Goal: Transaction & Acquisition: Purchase product/service

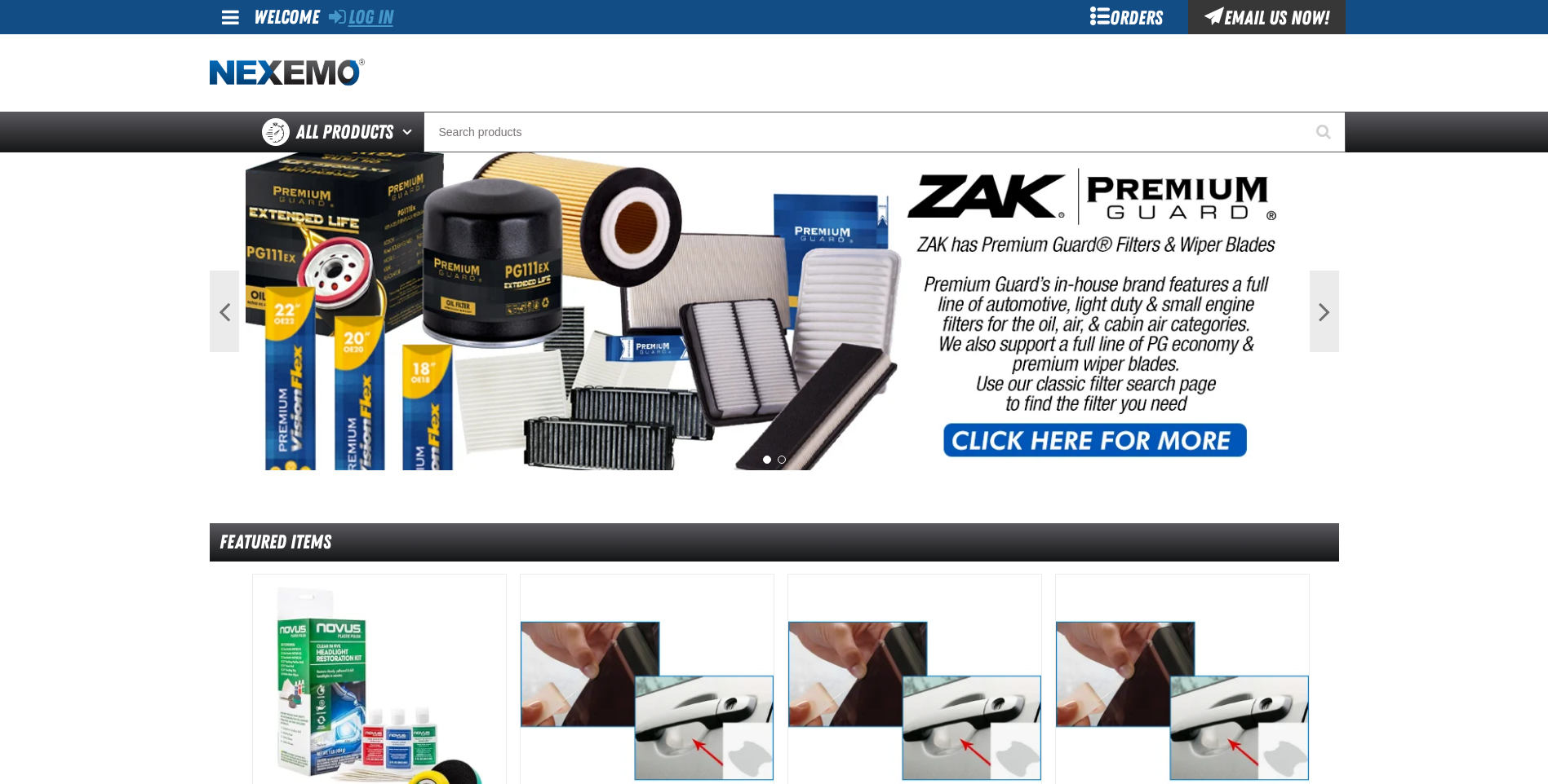
click at [380, 8] on link "Log In" at bounding box center [361, 17] width 65 height 23
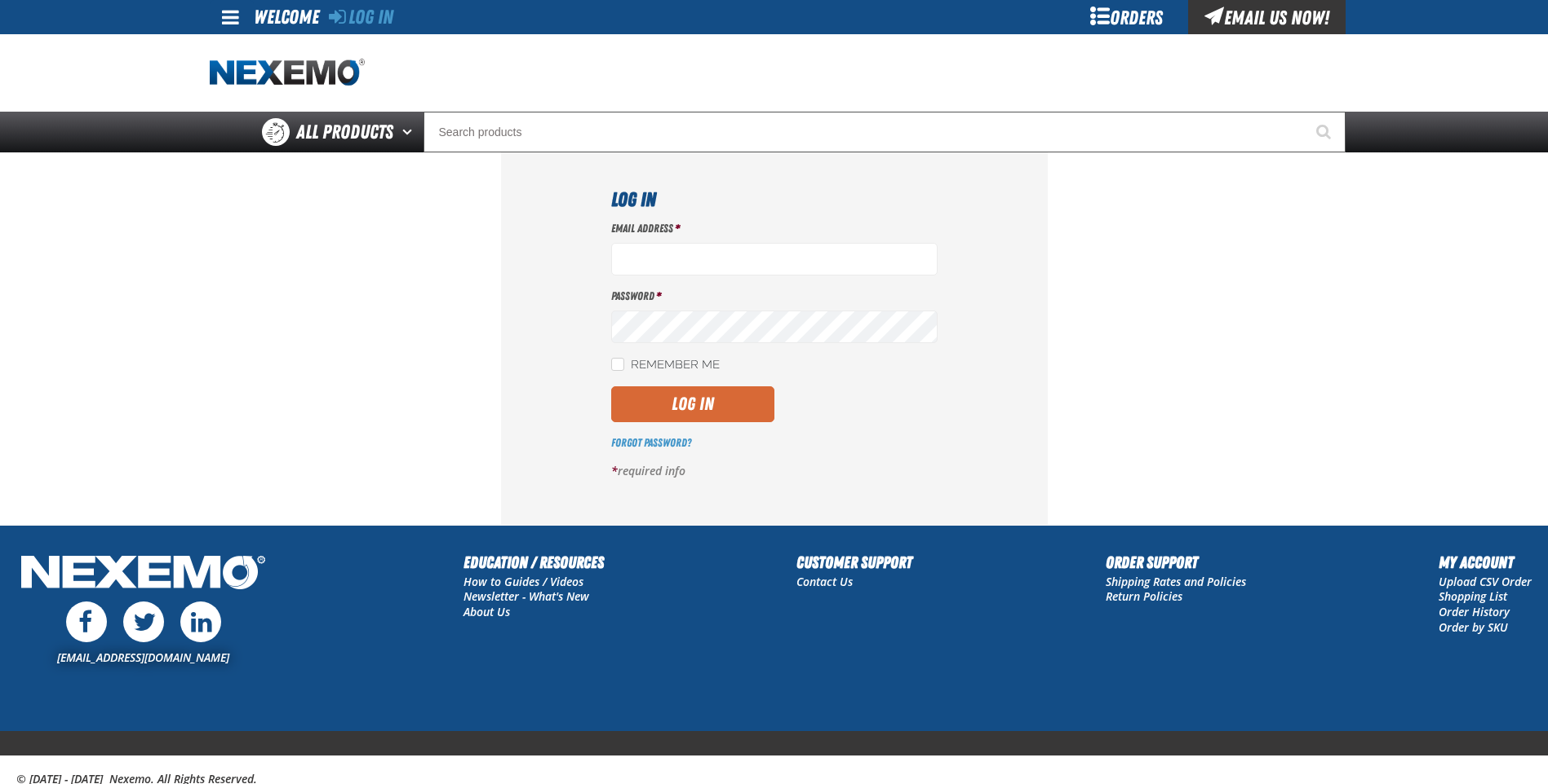
type input "jreeves@vtaig.com"
click at [679, 399] on button "Log In" at bounding box center [693, 404] width 164 height 36
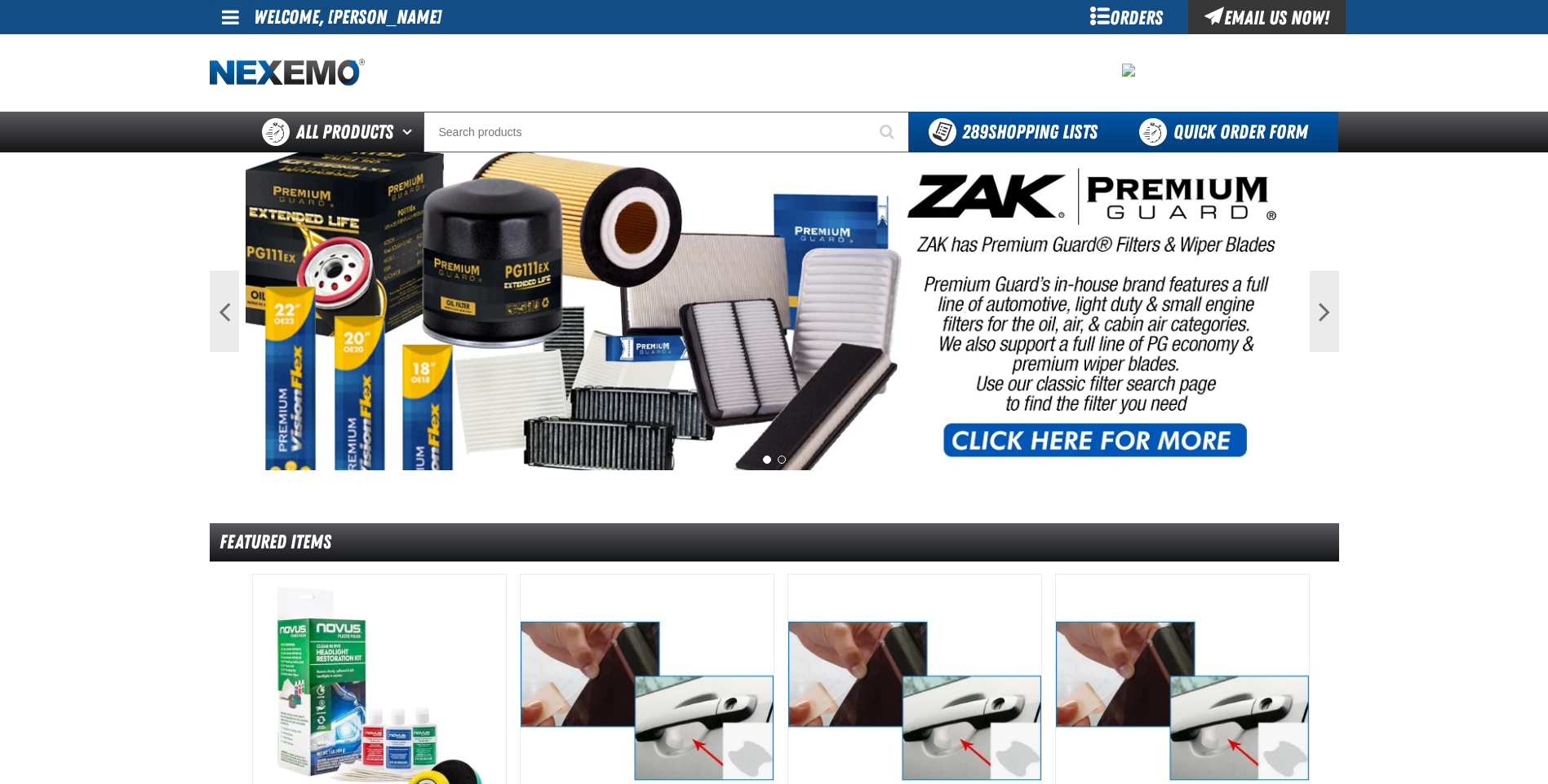
click at [1201, 140] on link "Quick Order Form" at bounding box center [1227, 132] width 221 height 41
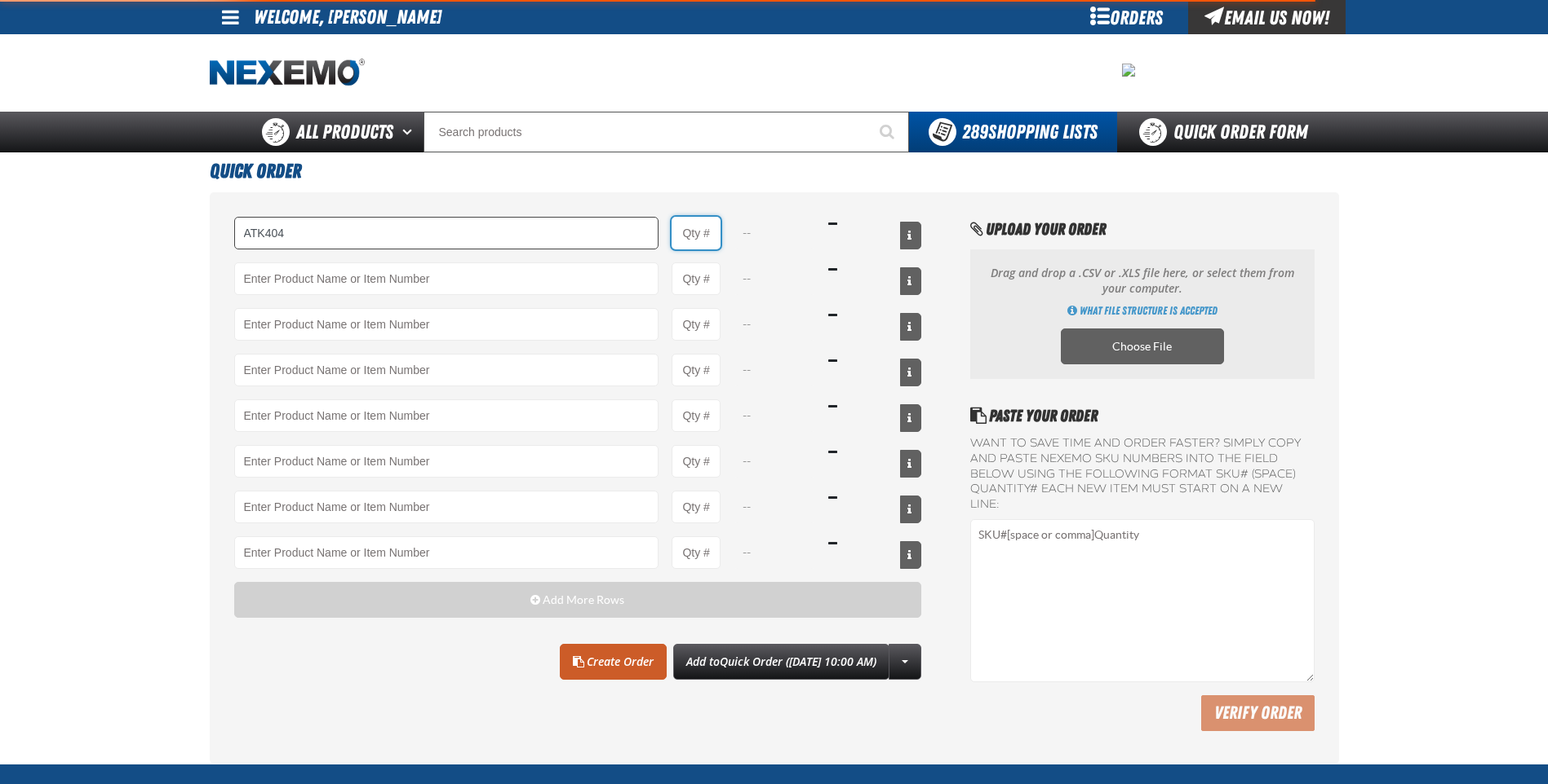
type input "ATK404 - Automatic Transmission Service Kit - ZAK Products"
type input "1"
select select "kit"
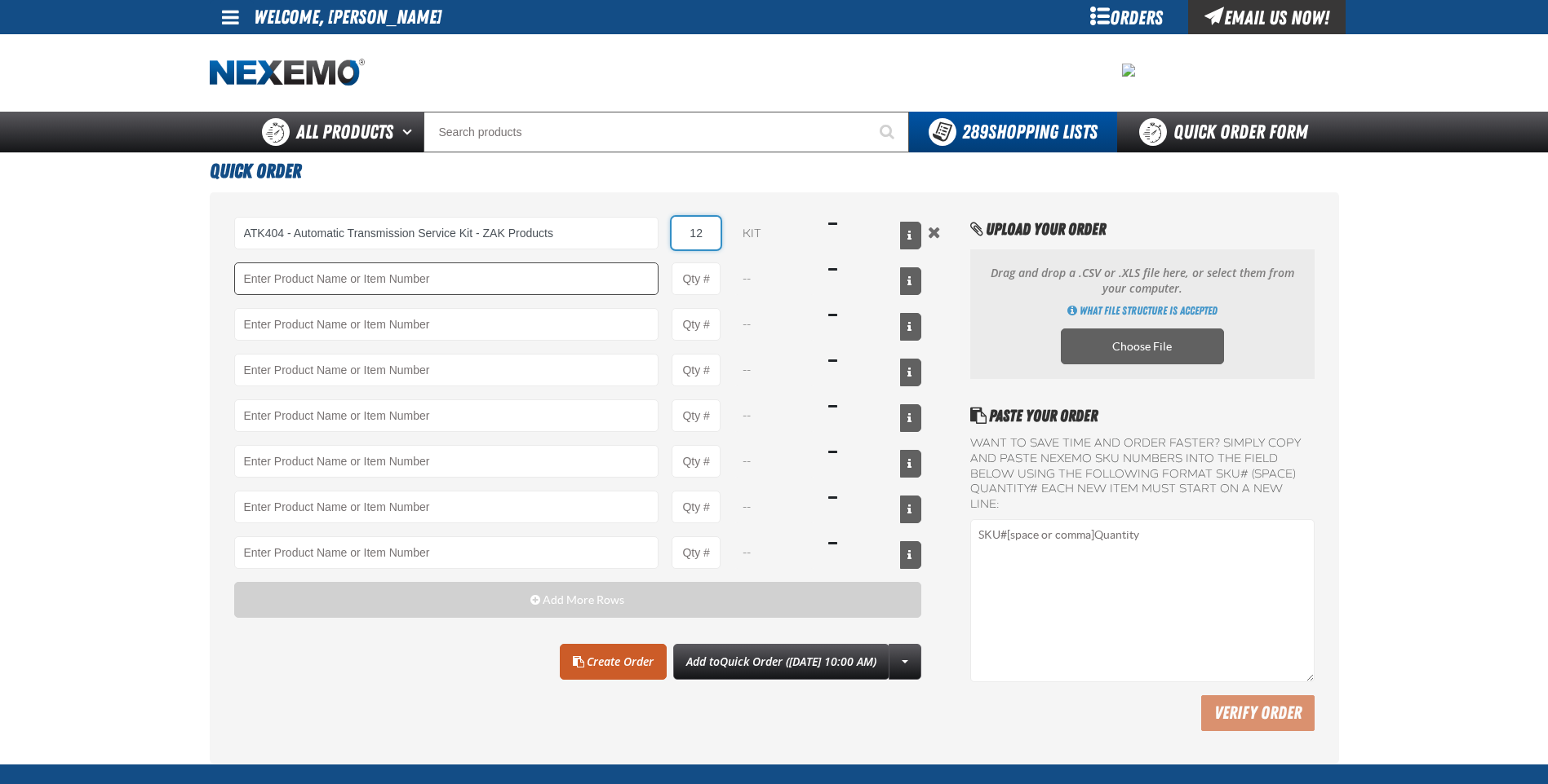
type input "12"
click at [481, 291] on input "Product" at bounding box center [447, 278] width 425 height 32
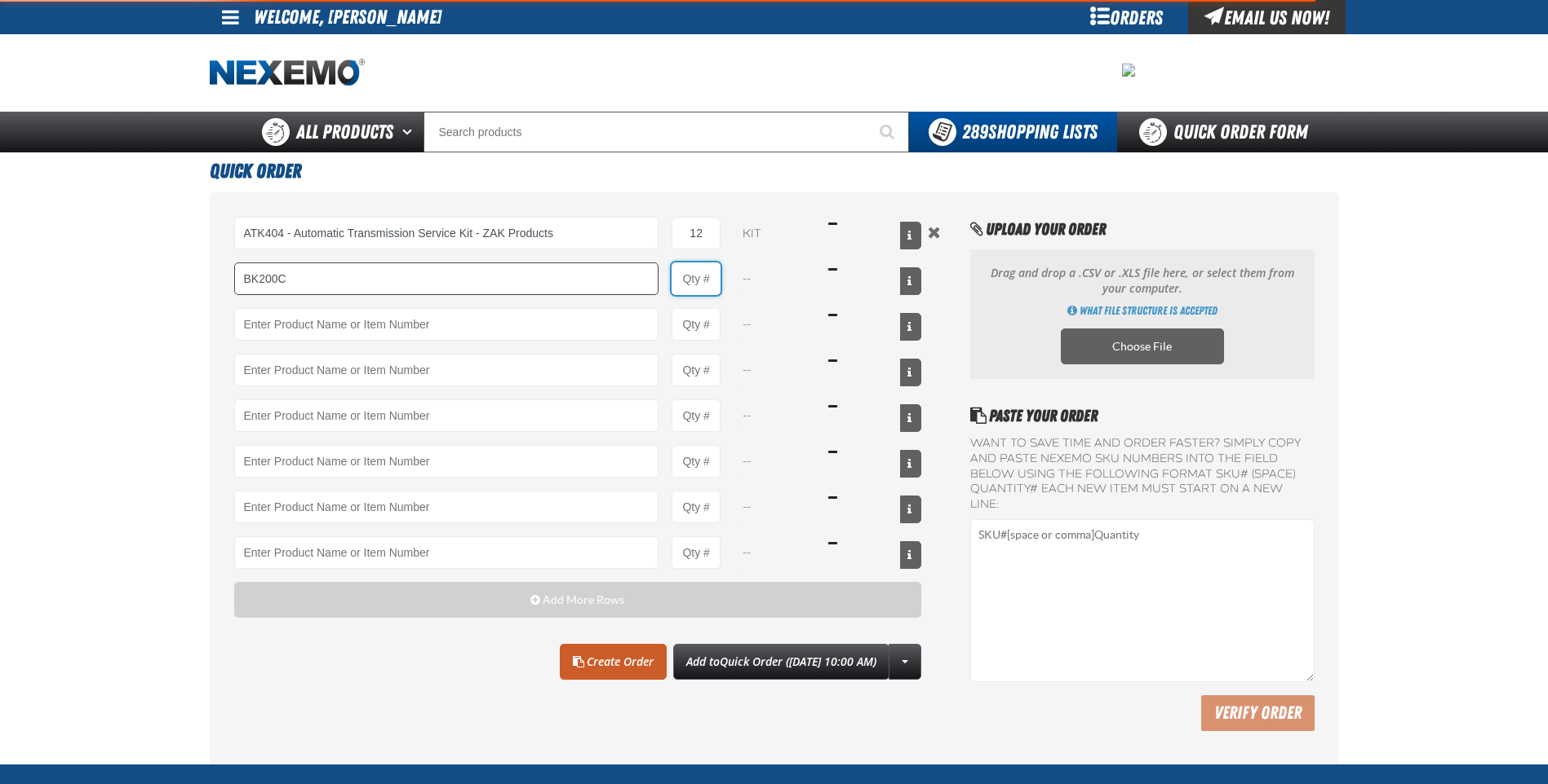
type input "BK200C - DOT 4 Brake Fluid Cleaner Kit - ZAK Products"
type input "1"
select select "kit"
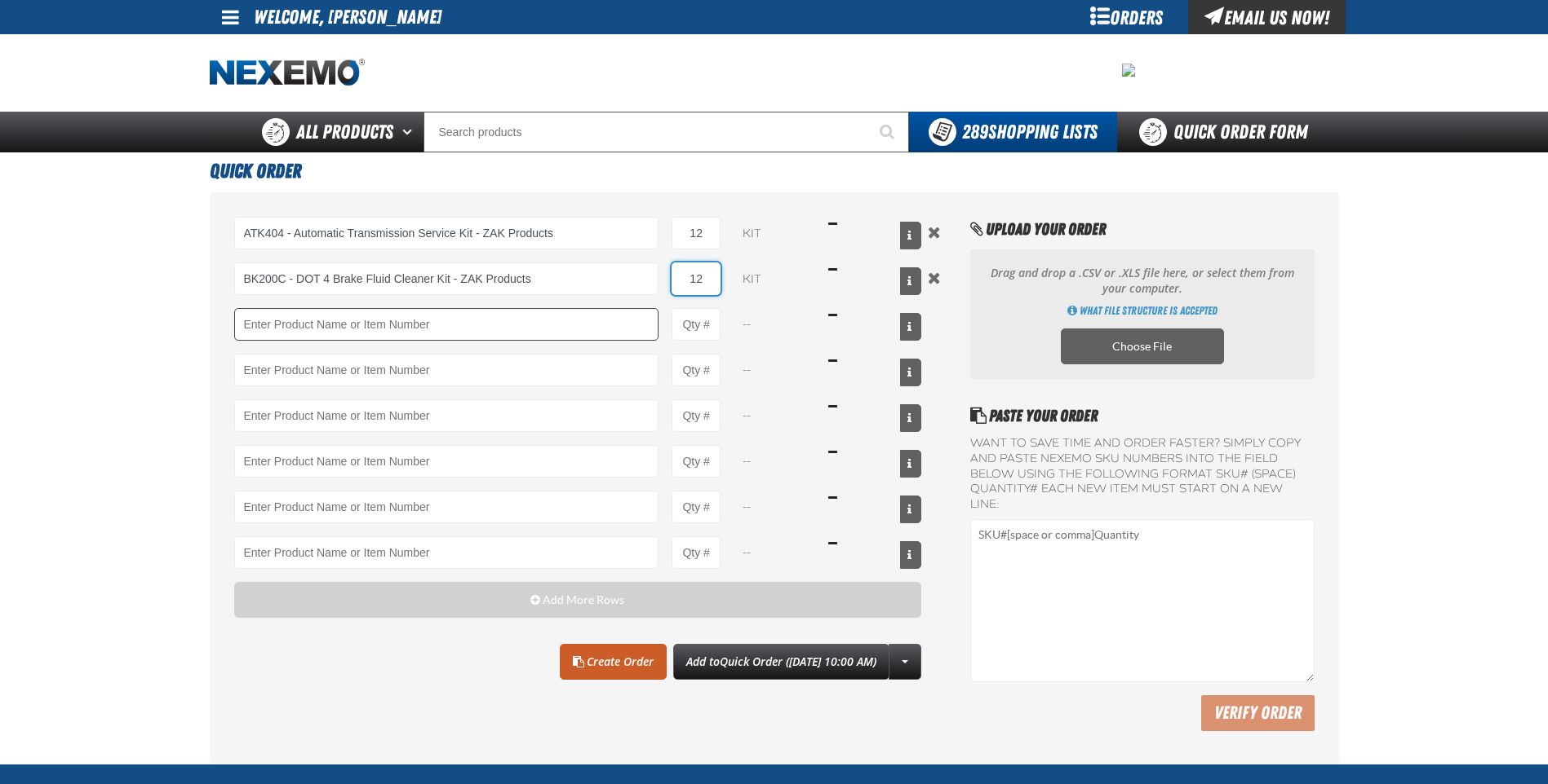
type input "12"
click at [509, 331] on input "Product" at bounding box center [447, 324] width 425 height 32
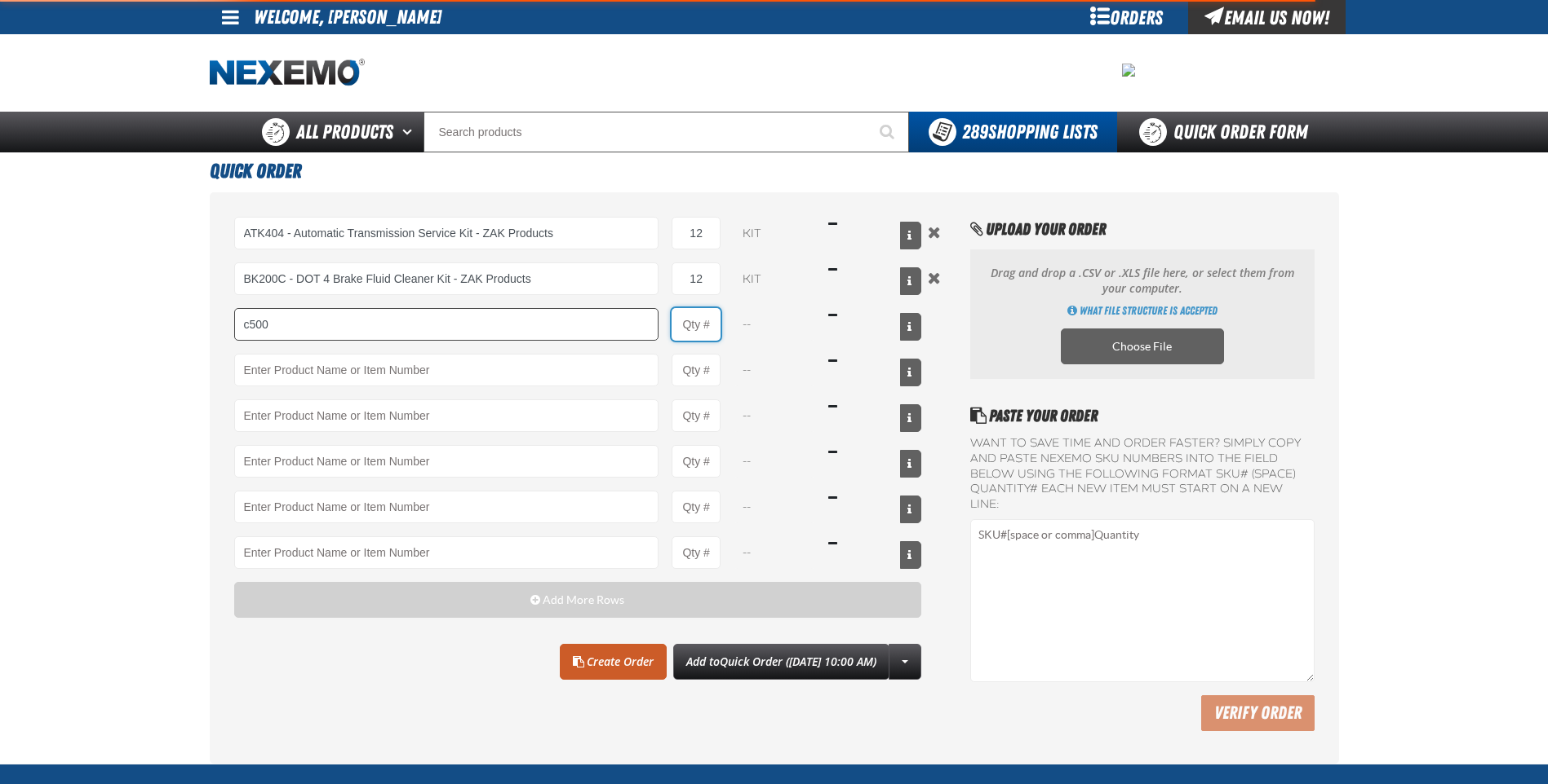
type input "C500 - Synthetic Engine Oil Booster - ZAK Products"
type input "1"
select select "bottle"
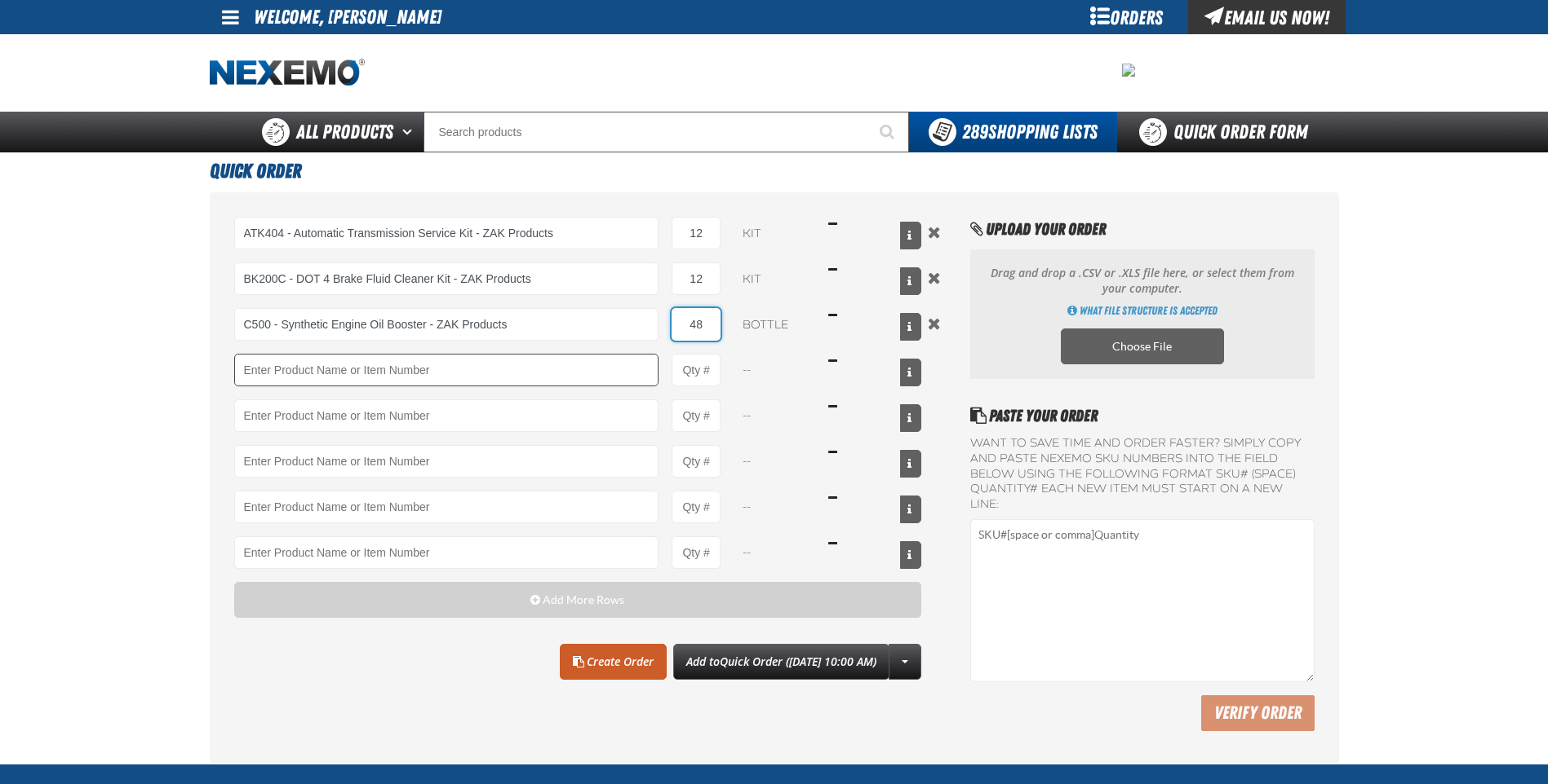
type input "48"
click at [506, 357] on input "Product" at bounding box center [447, 370] width 425 height 32
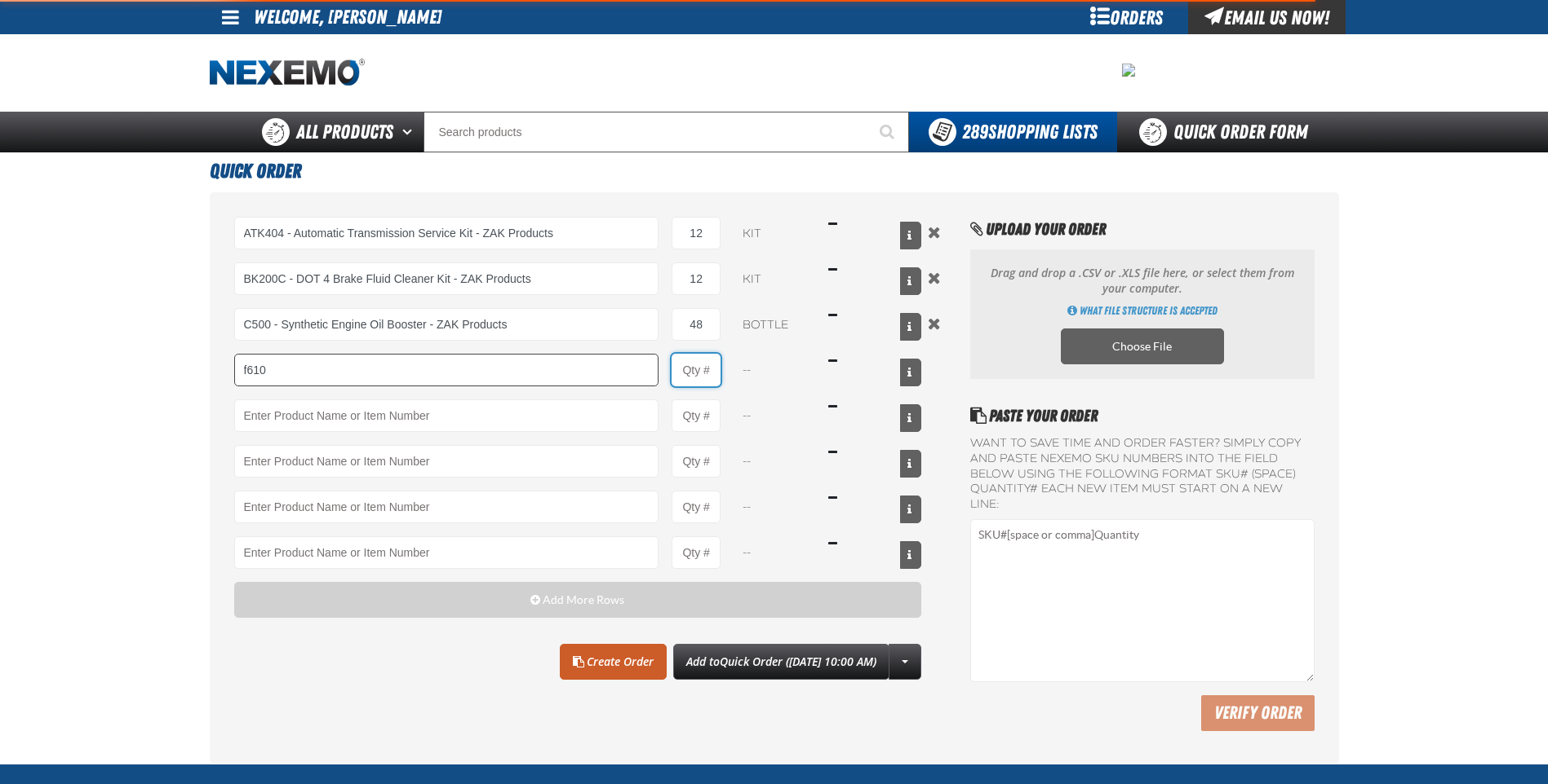
type input "F610 - Z-Tech - ZAK Products"
type input "1"
select select "bottle"
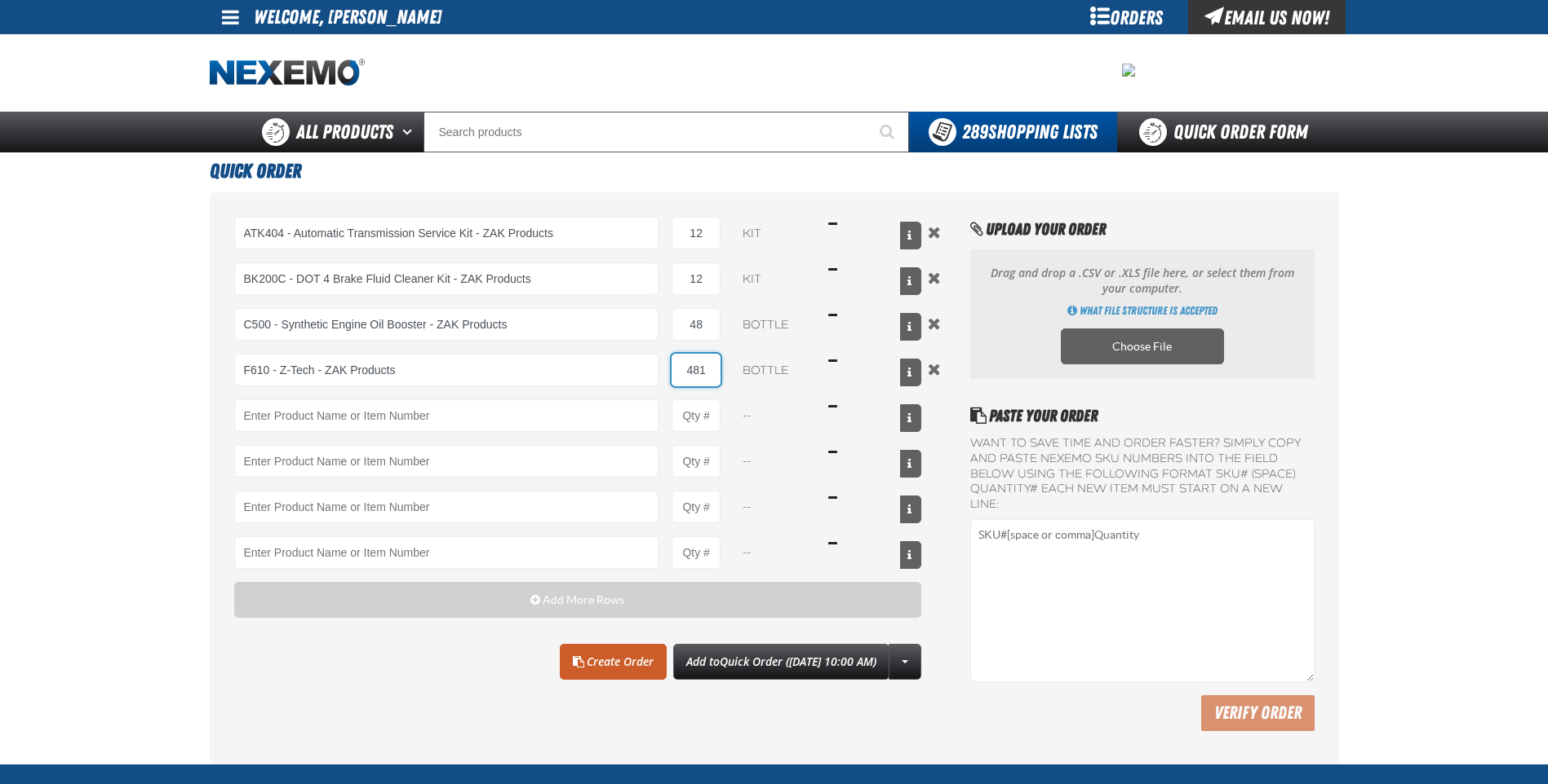
click at [712, 371] on input "481" at bounding box center [696, 370] width 49 height 32
type input "48"
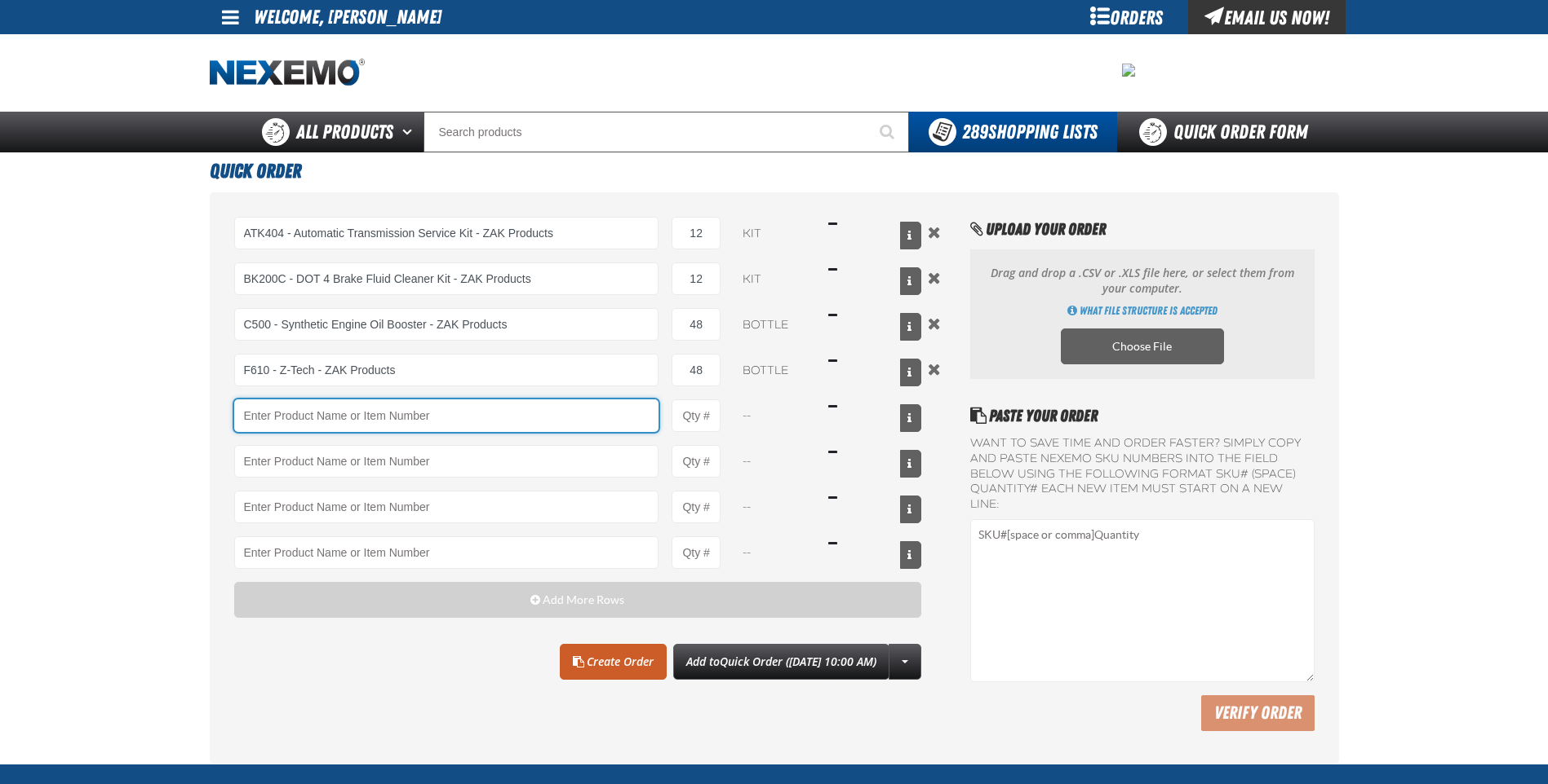
click at [601, 413] on input "Product" at bounding box center [447, 415] width 425 height 32
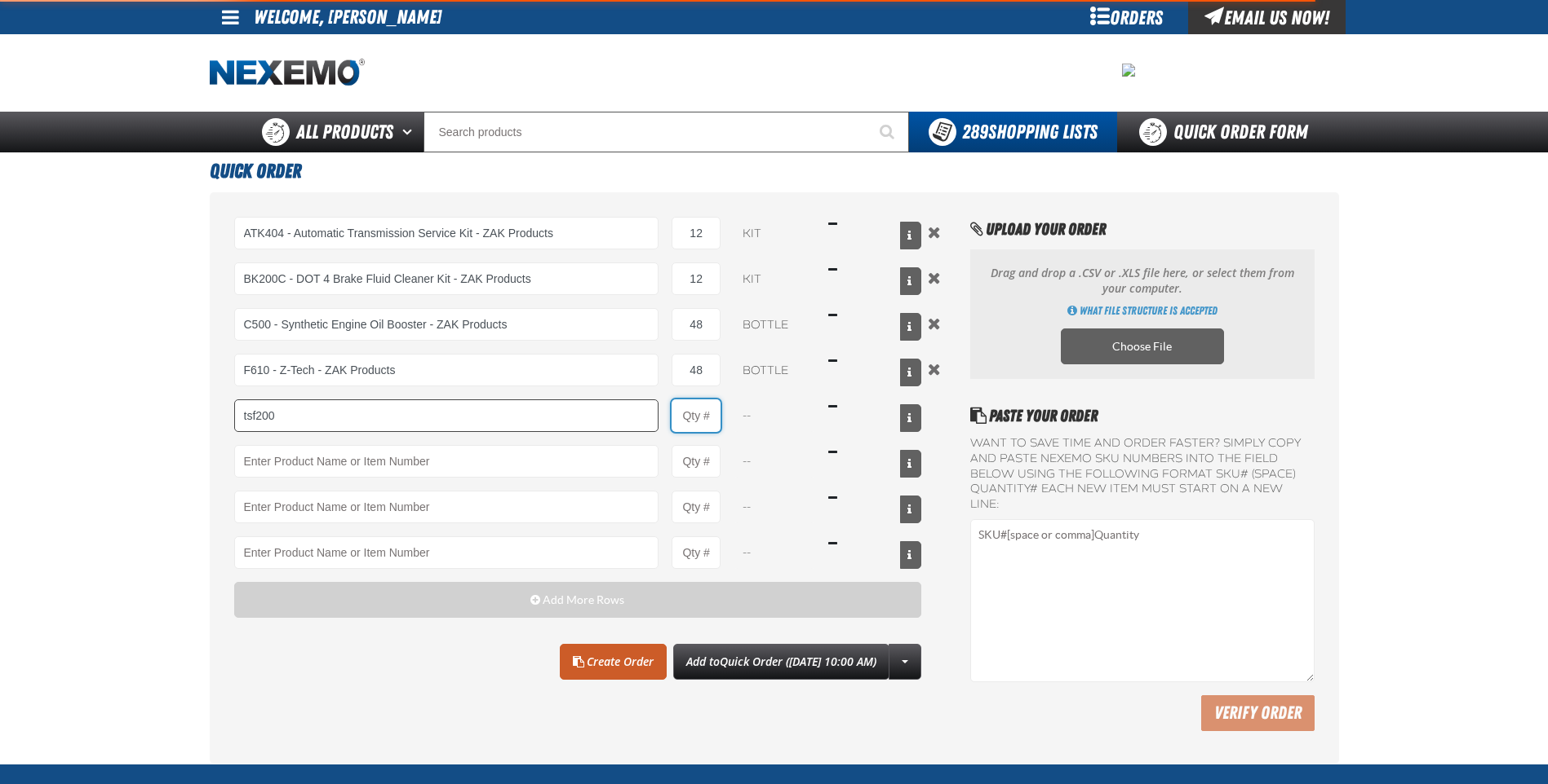
type input "TSF200 - 2-Step GDI Intake Cleaning Service"
type input "1"
select select "kit"
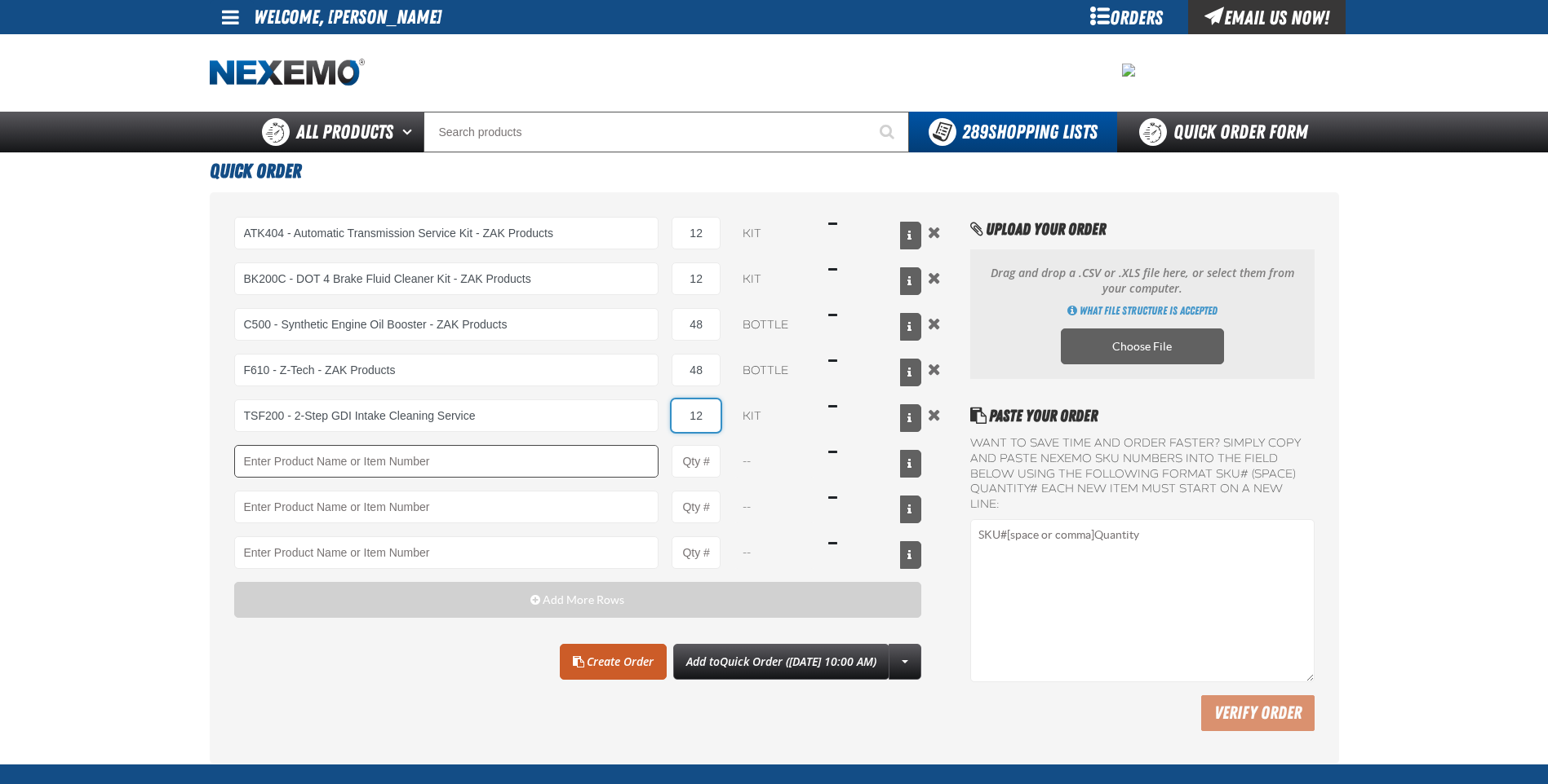
type input "12"
click at [565, 464] on input "Product" at bounding box center [447, 461] width 425 height 32
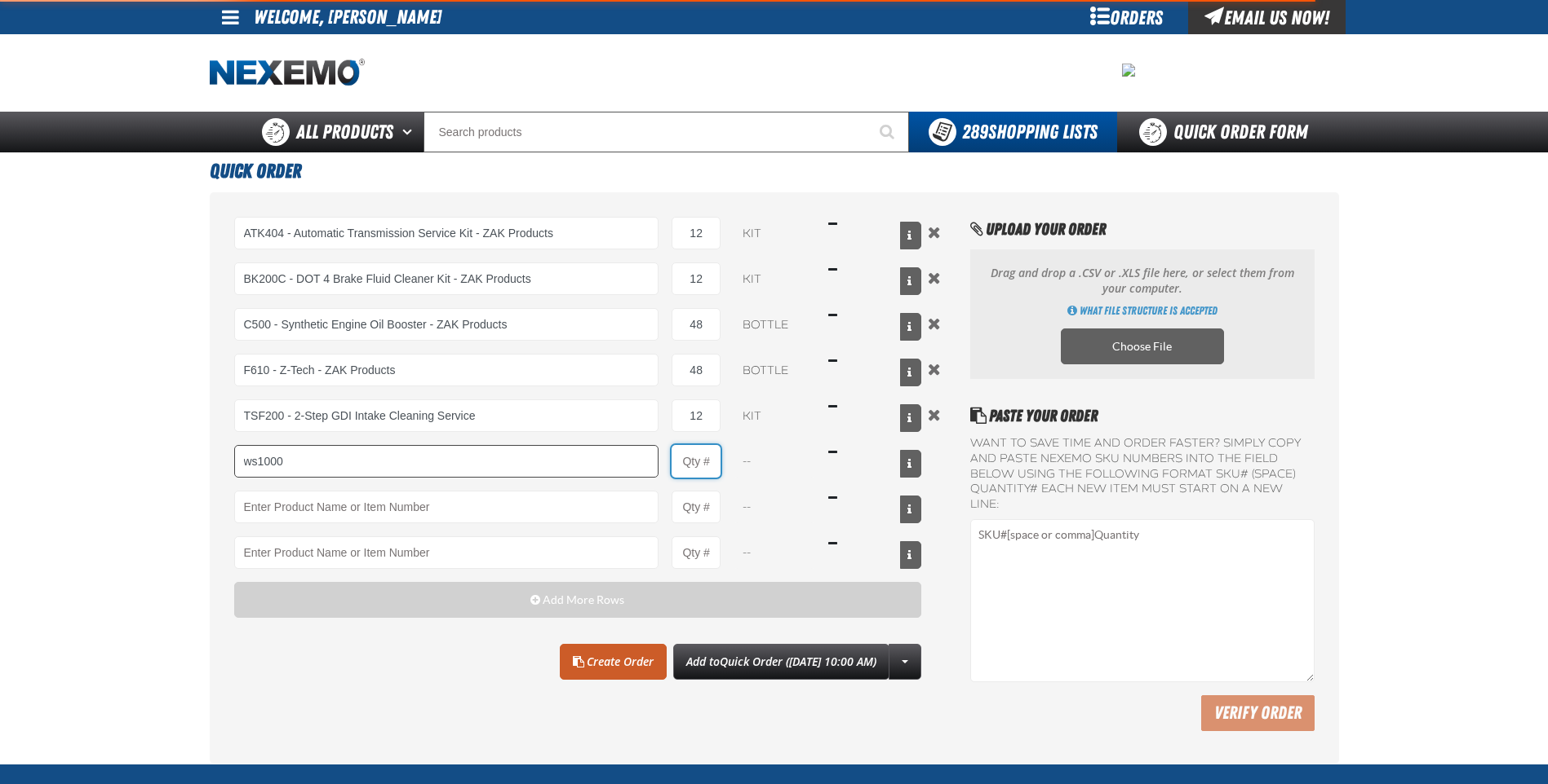
type input "WS1000 - World Standard Performance Transmission Fluid - ZAK Products"
type input "1"
select select "bottle"
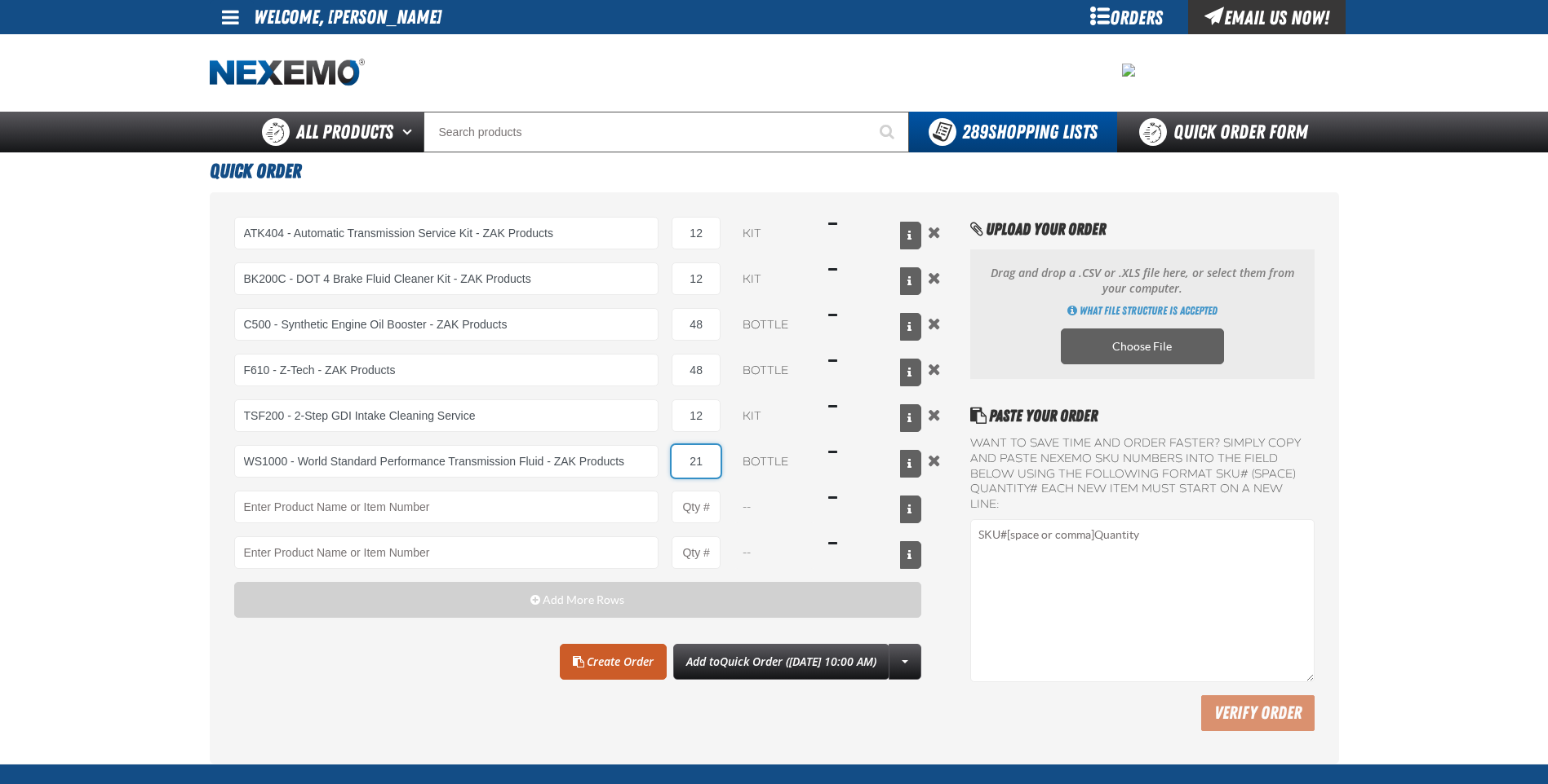
click at [709, 474] on input "21" at bounding box center [696, 461] width 49 height 32
type input "2"
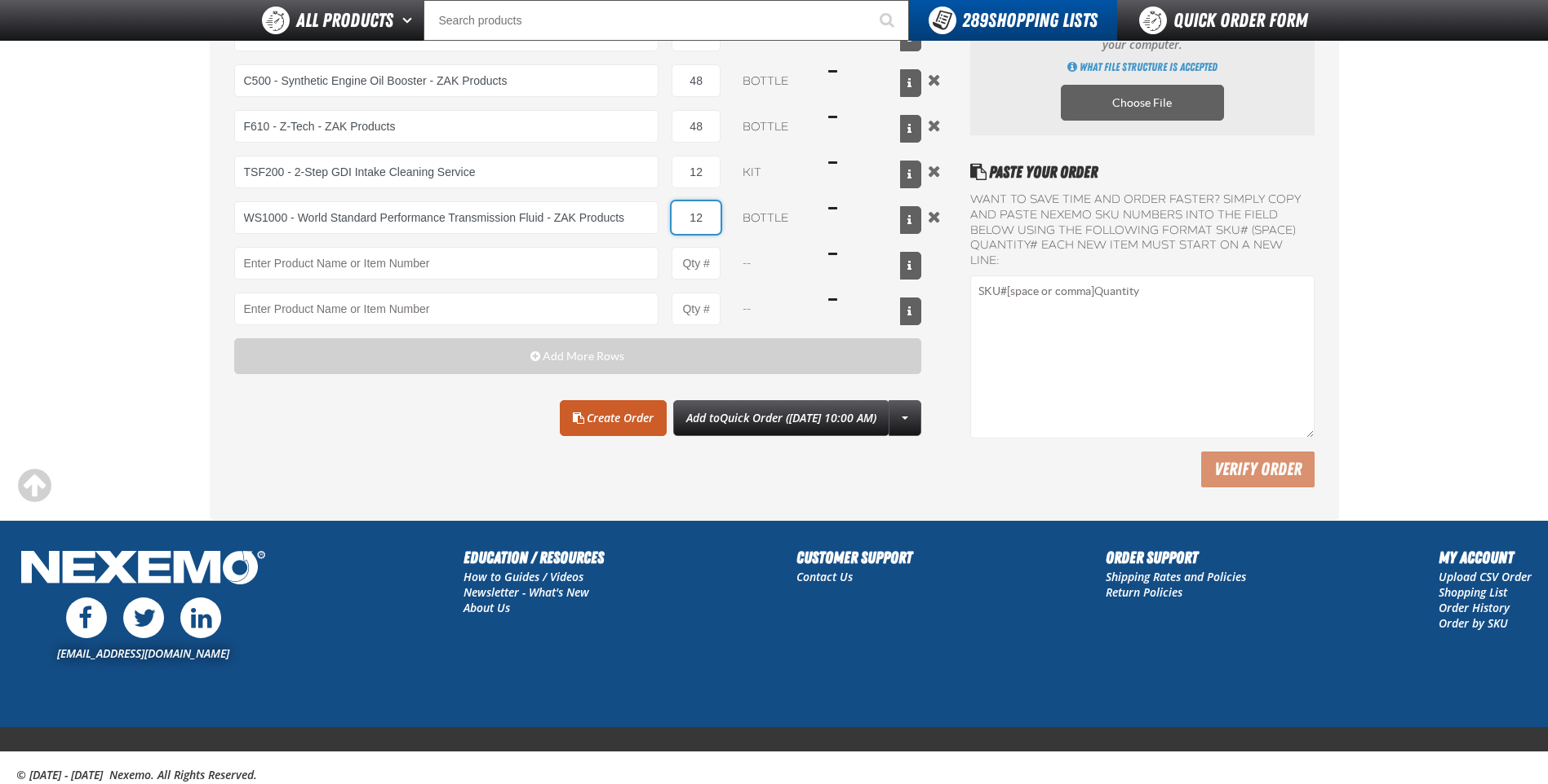
scroll to position [236, 0]
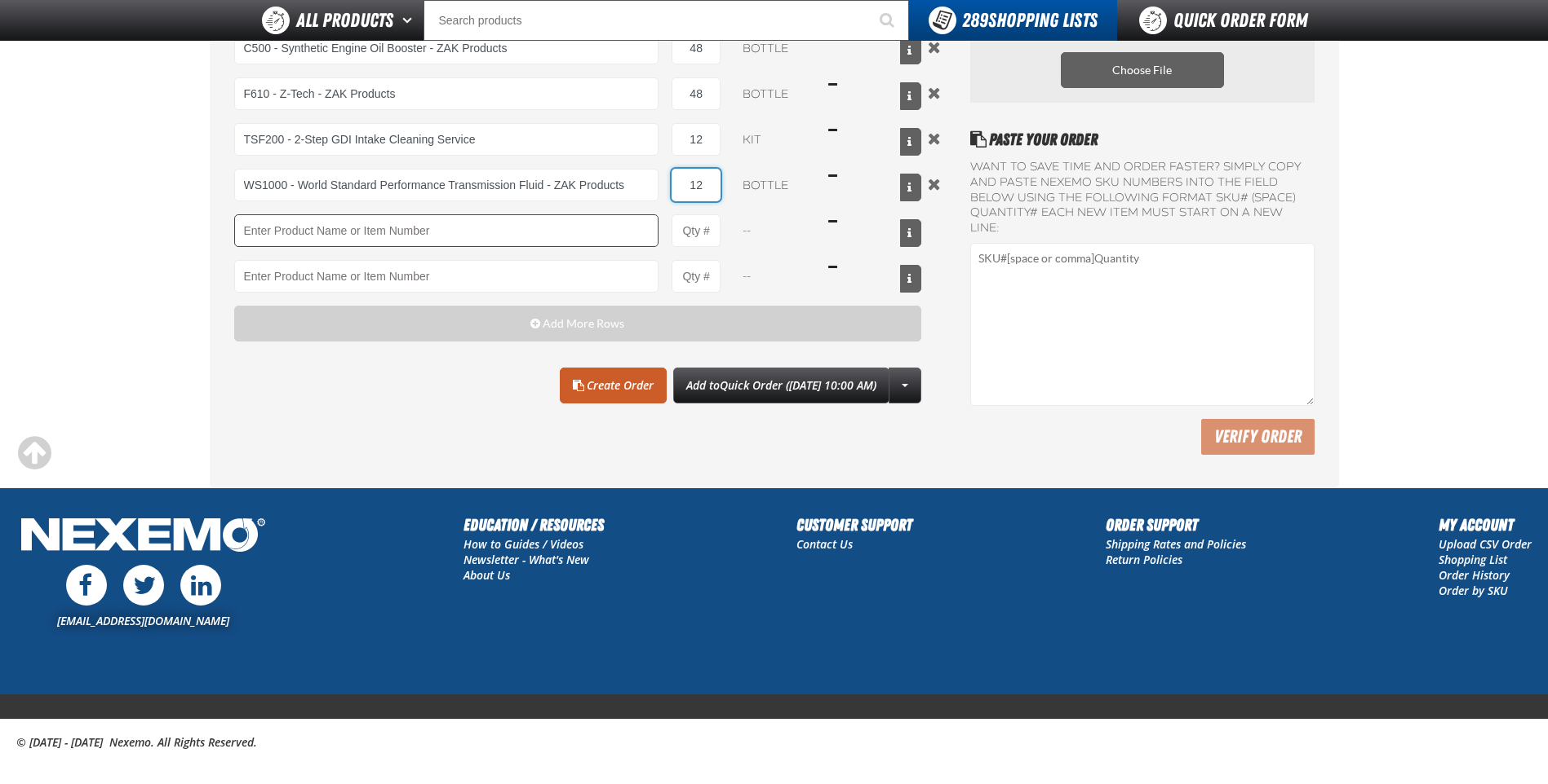
type input "12"
click at [608, 239] on input "Product" at bounding box center [447, 230] width 425 height 32
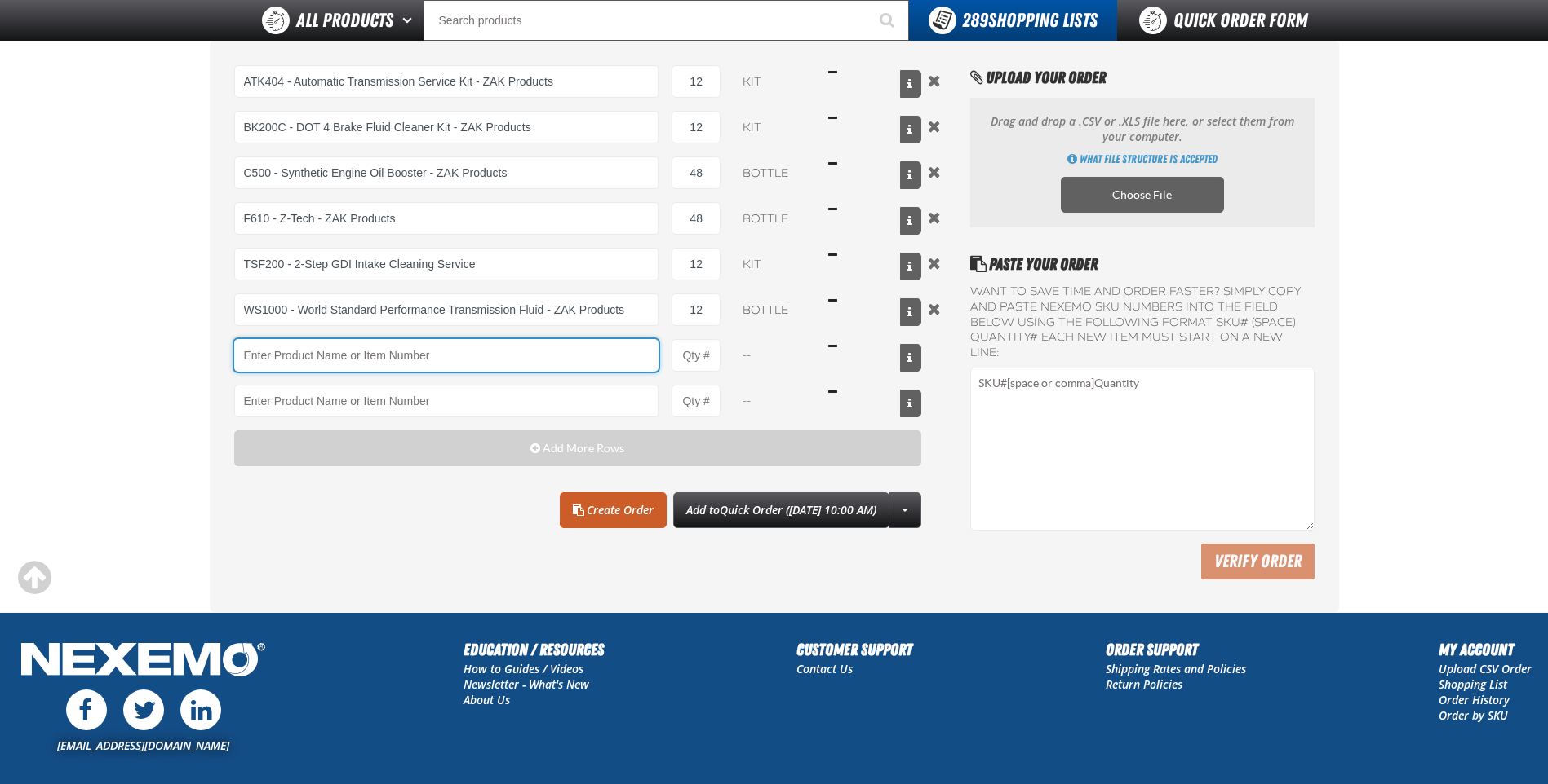
scroll to position [0, 0]
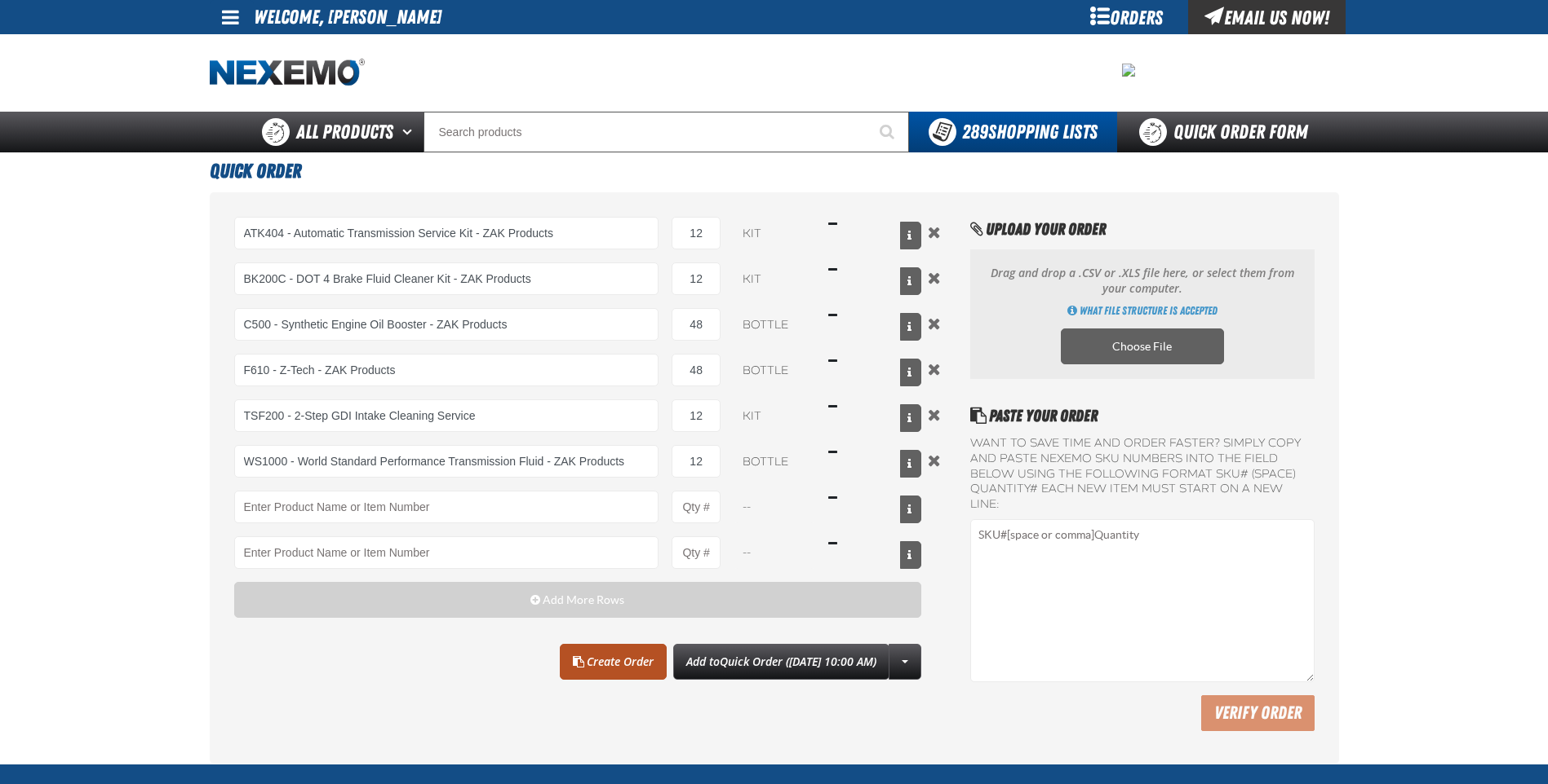
click at [602, 662] on link "Create Order" at bounding box center [613, 662] width 107 height 36
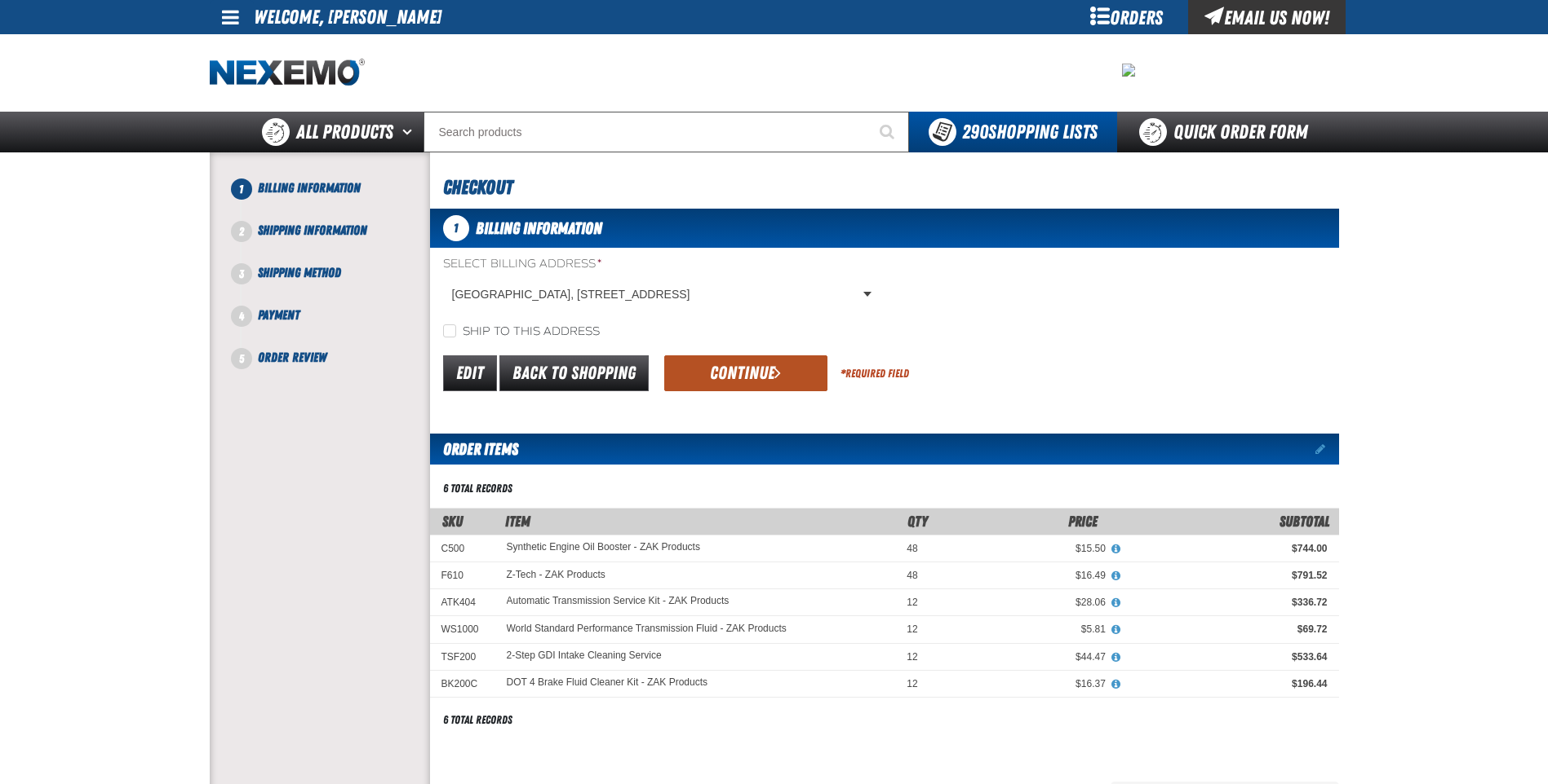
click at [748, 373] on button "Continue" at bounding box center [745, 373] width 164 height 36
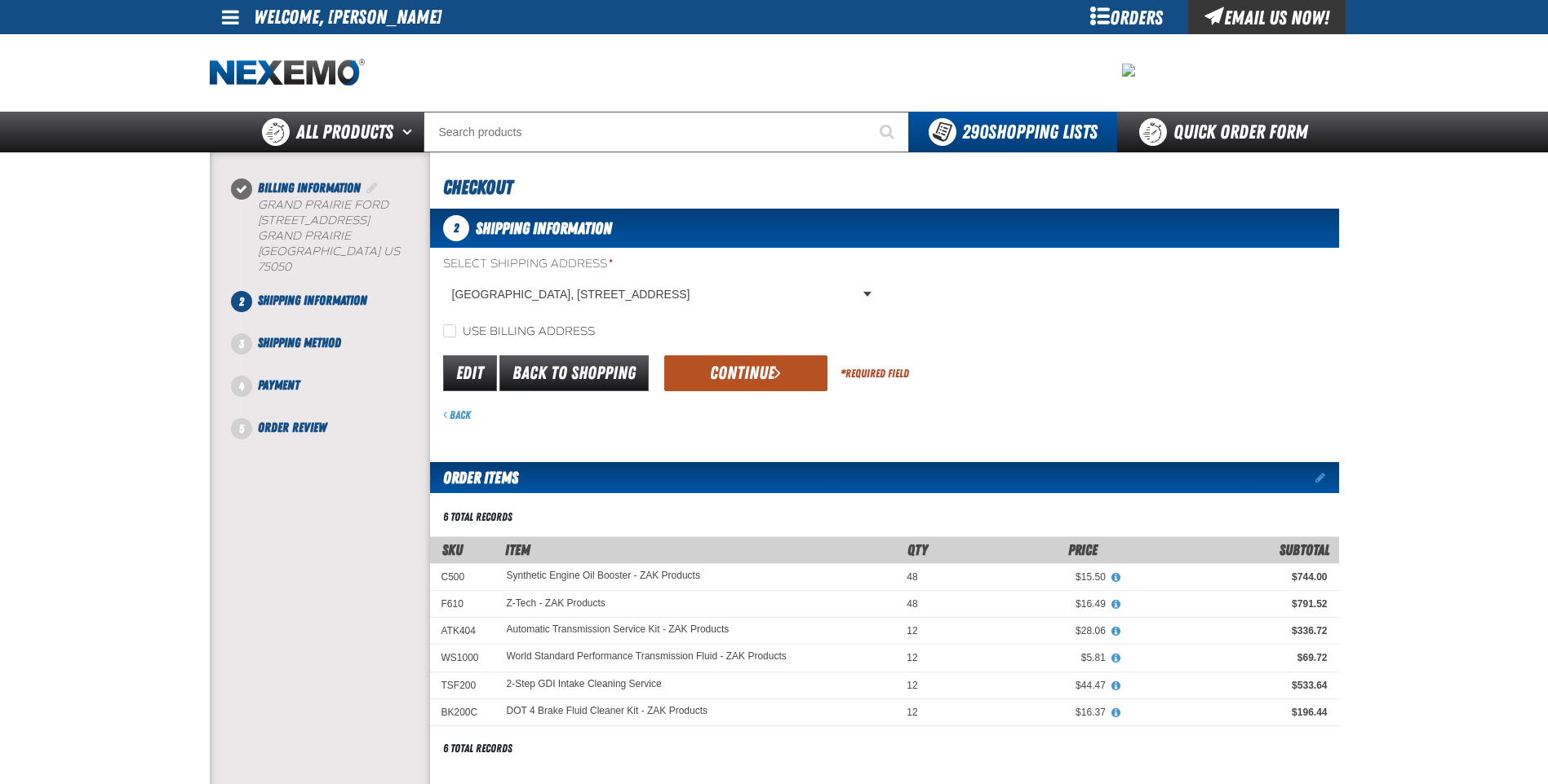
click at [747, 368] on button "Continue" at bounding box center [745, 373] width 164 height 36
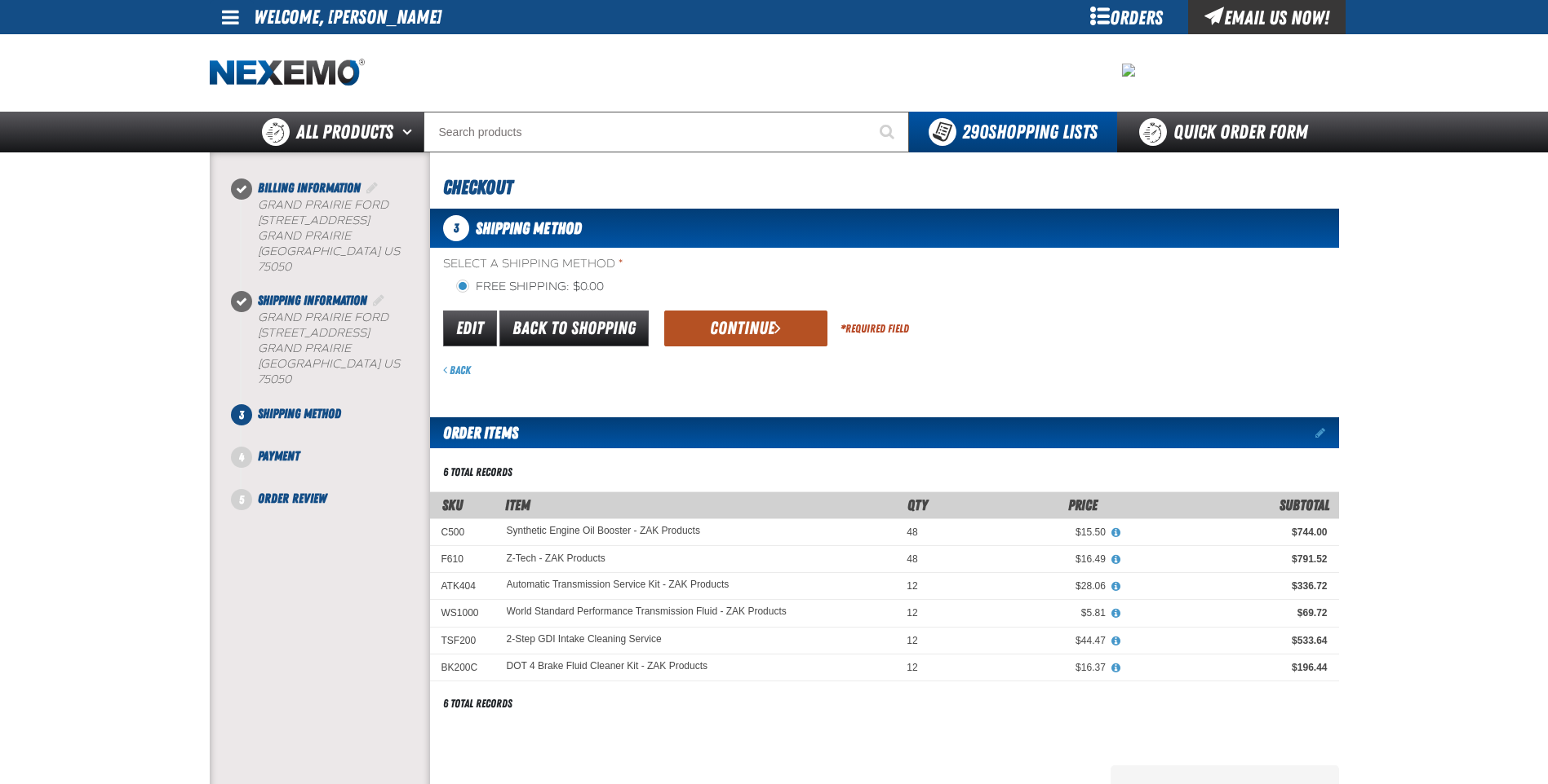
click at [738, 334] on button "Continue" at bounding box center [745, 328] width 164 height 36
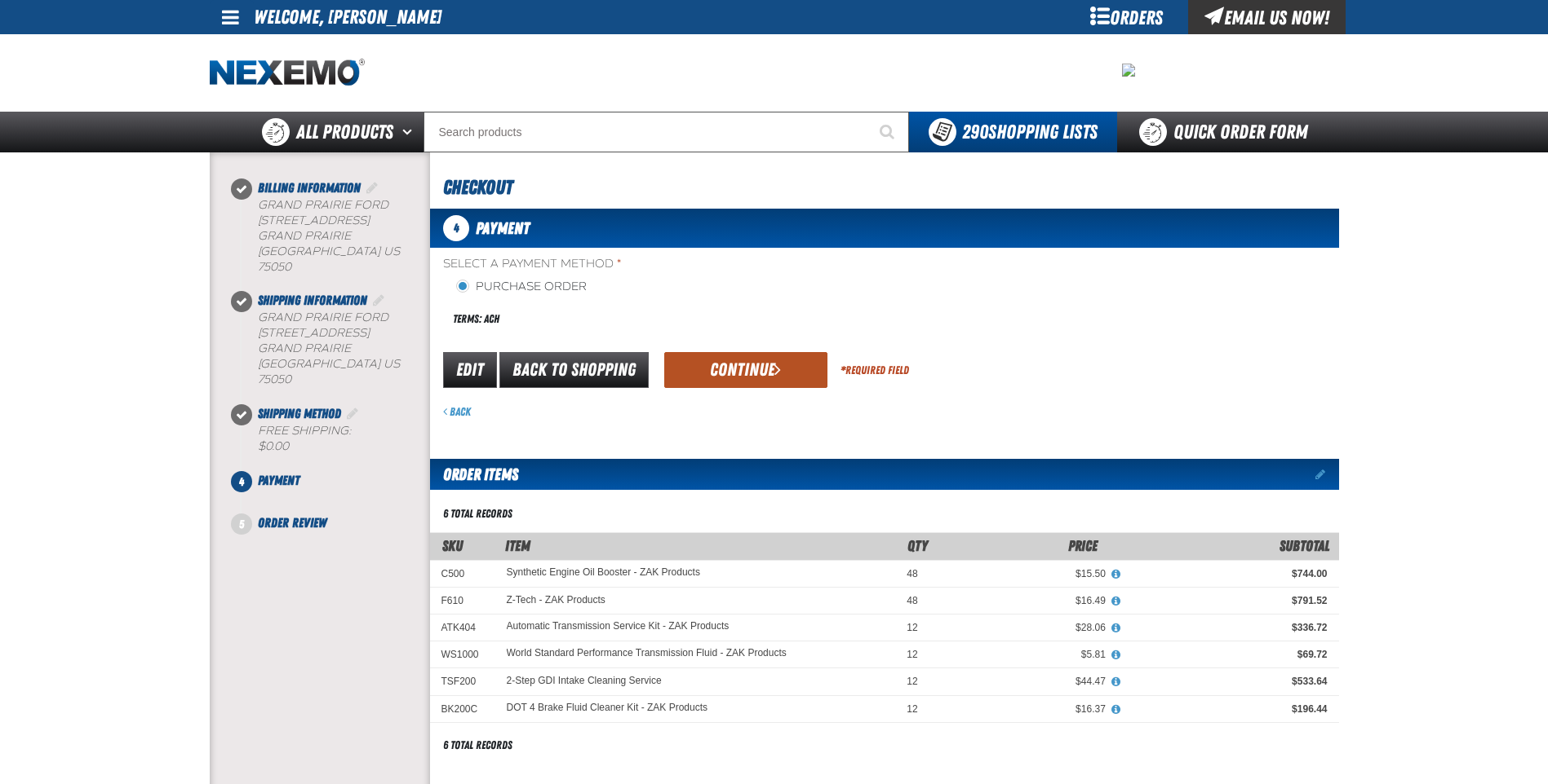
click at [754, 371] on button "Continue" at bounding box center [745, 370] width 164 height 36
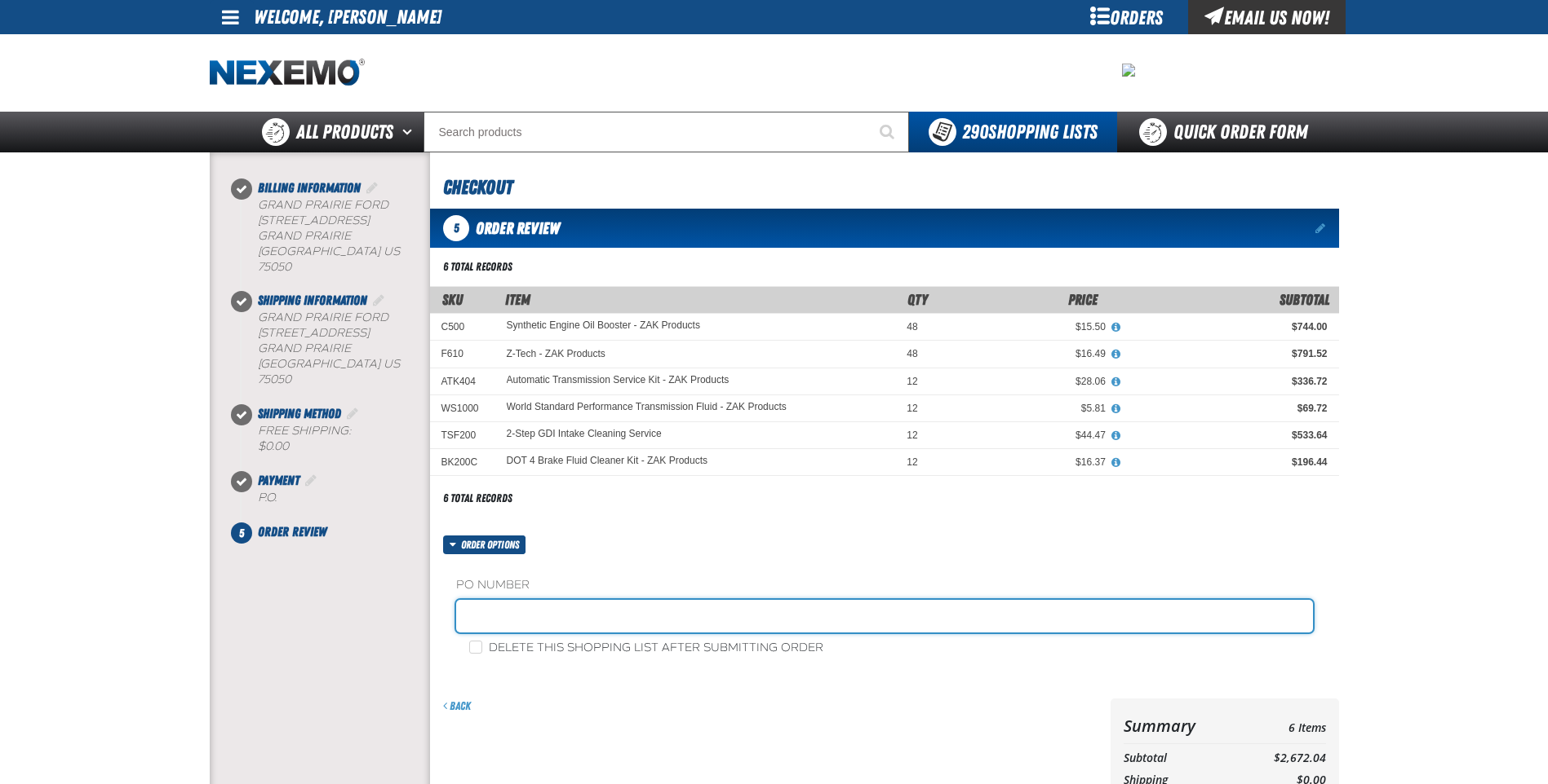
click at [490, 621] on input "text" at bounding box center [883, 616] width 856 height 32
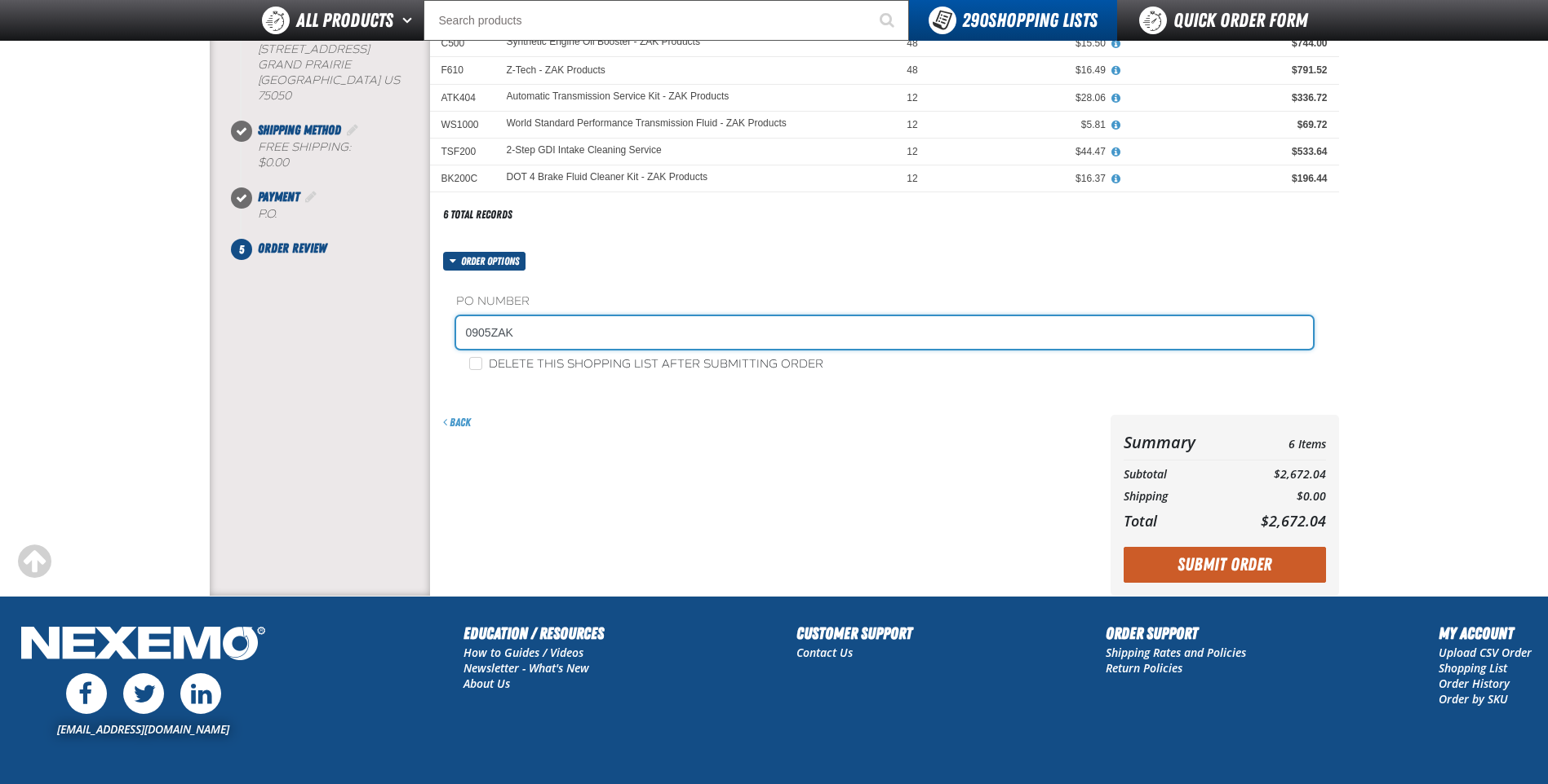
scroll to position [245, 0]
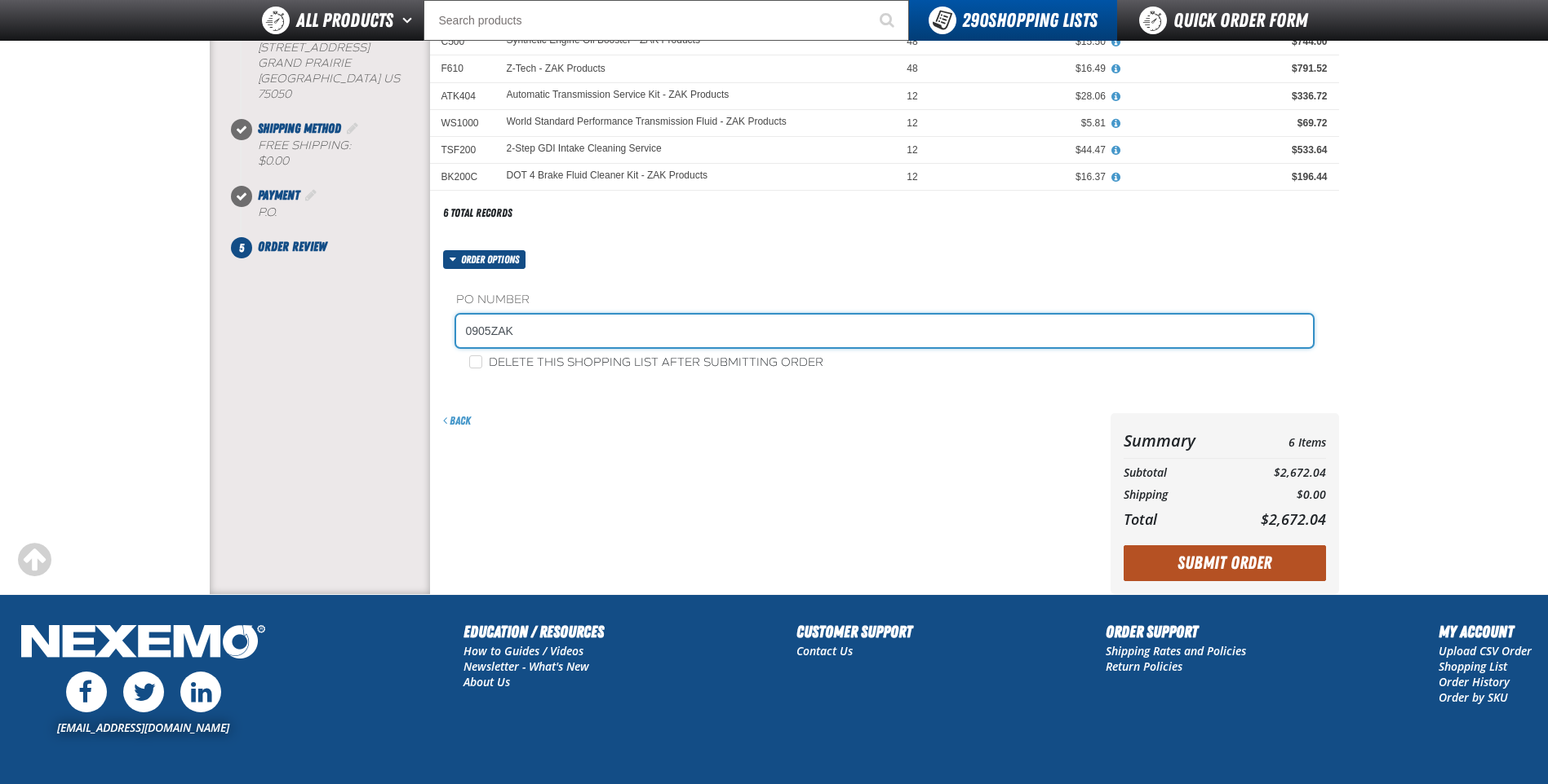
type input "0905ZAK"
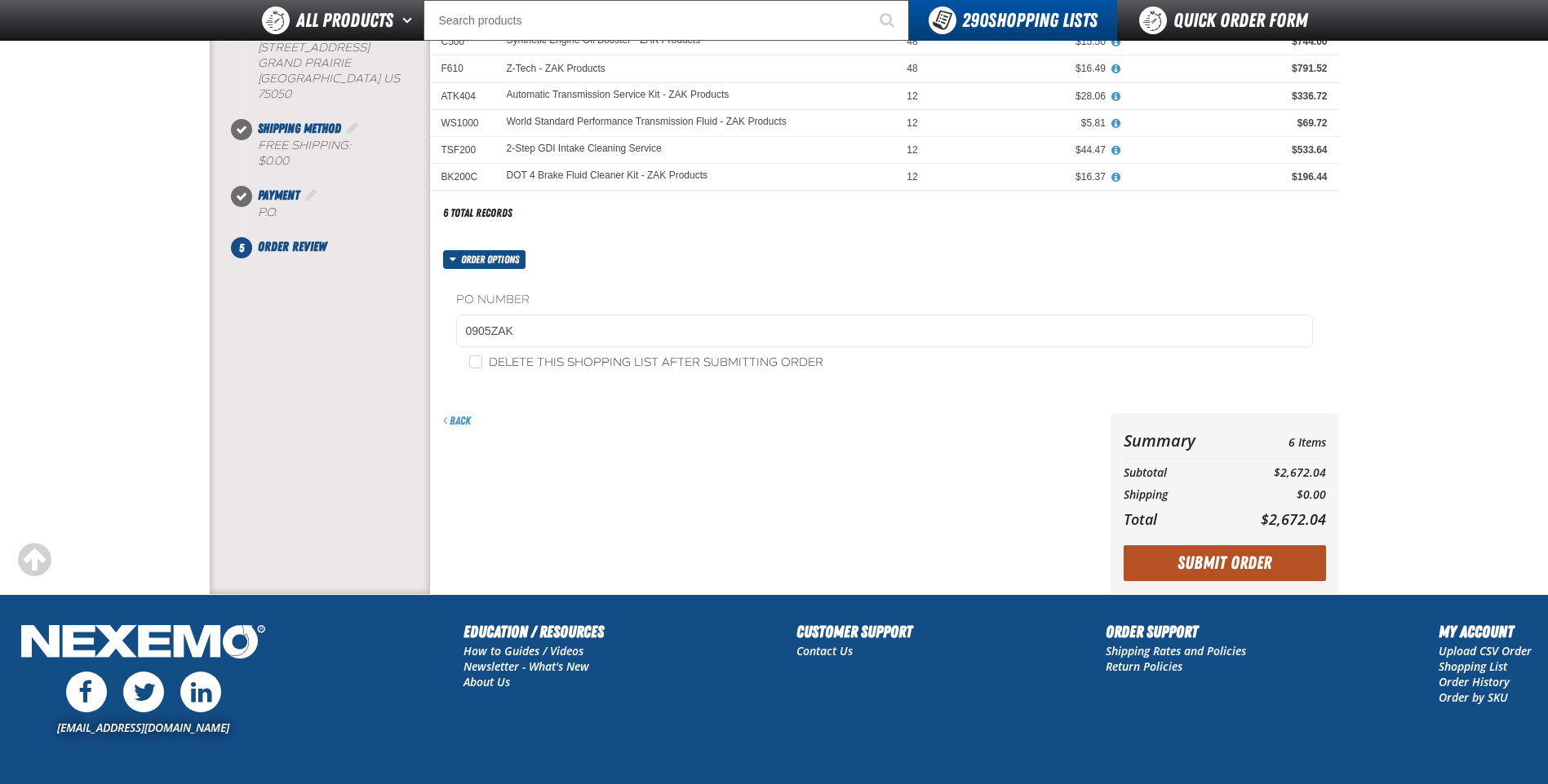
click at [1245, 563] on button "Submit Order" at bounding box center [1224, 563] width 202 height 36
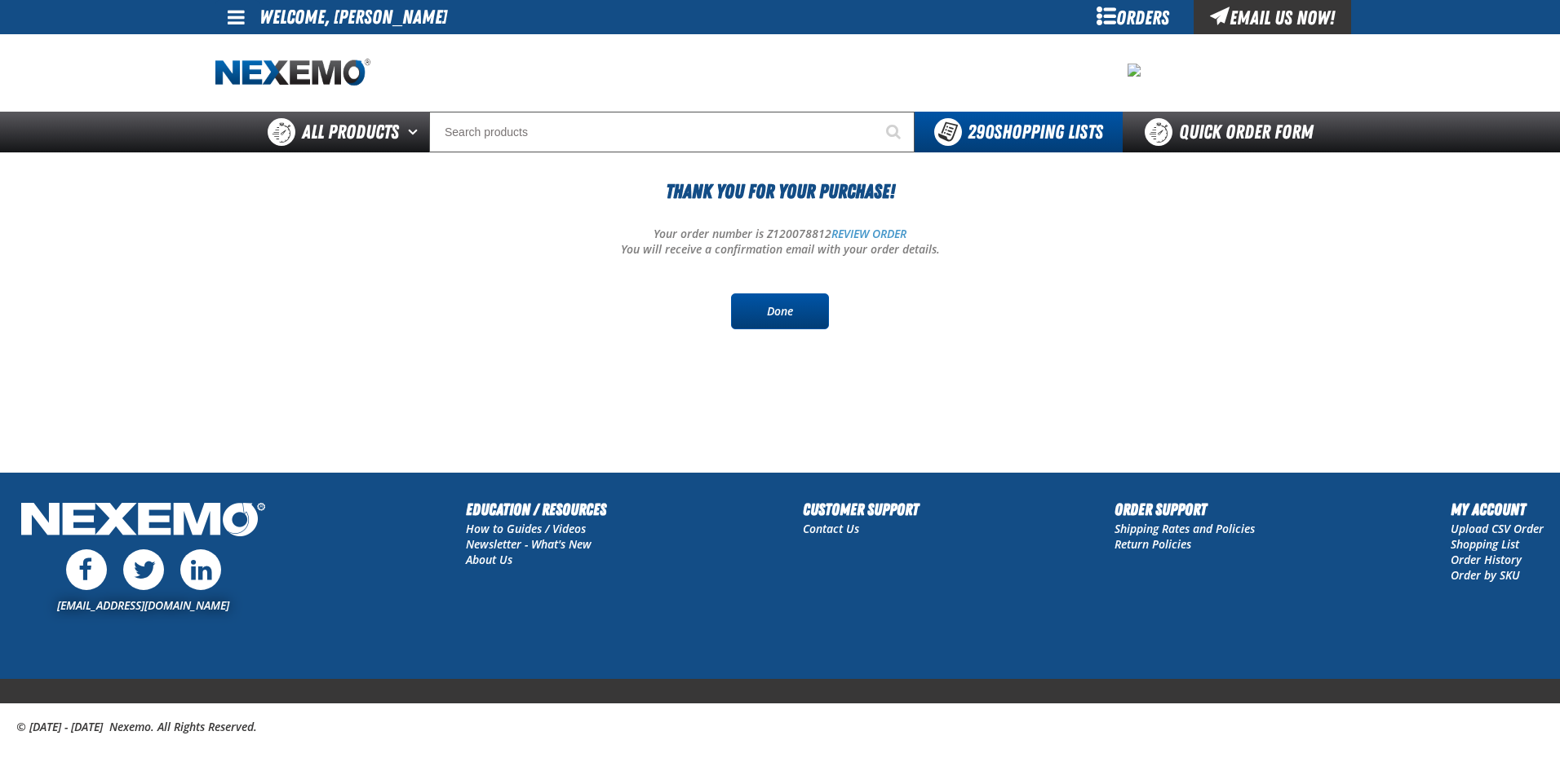
click at [803, 307] on link "Done" at bounding box center [780, 311] width 98 height 36
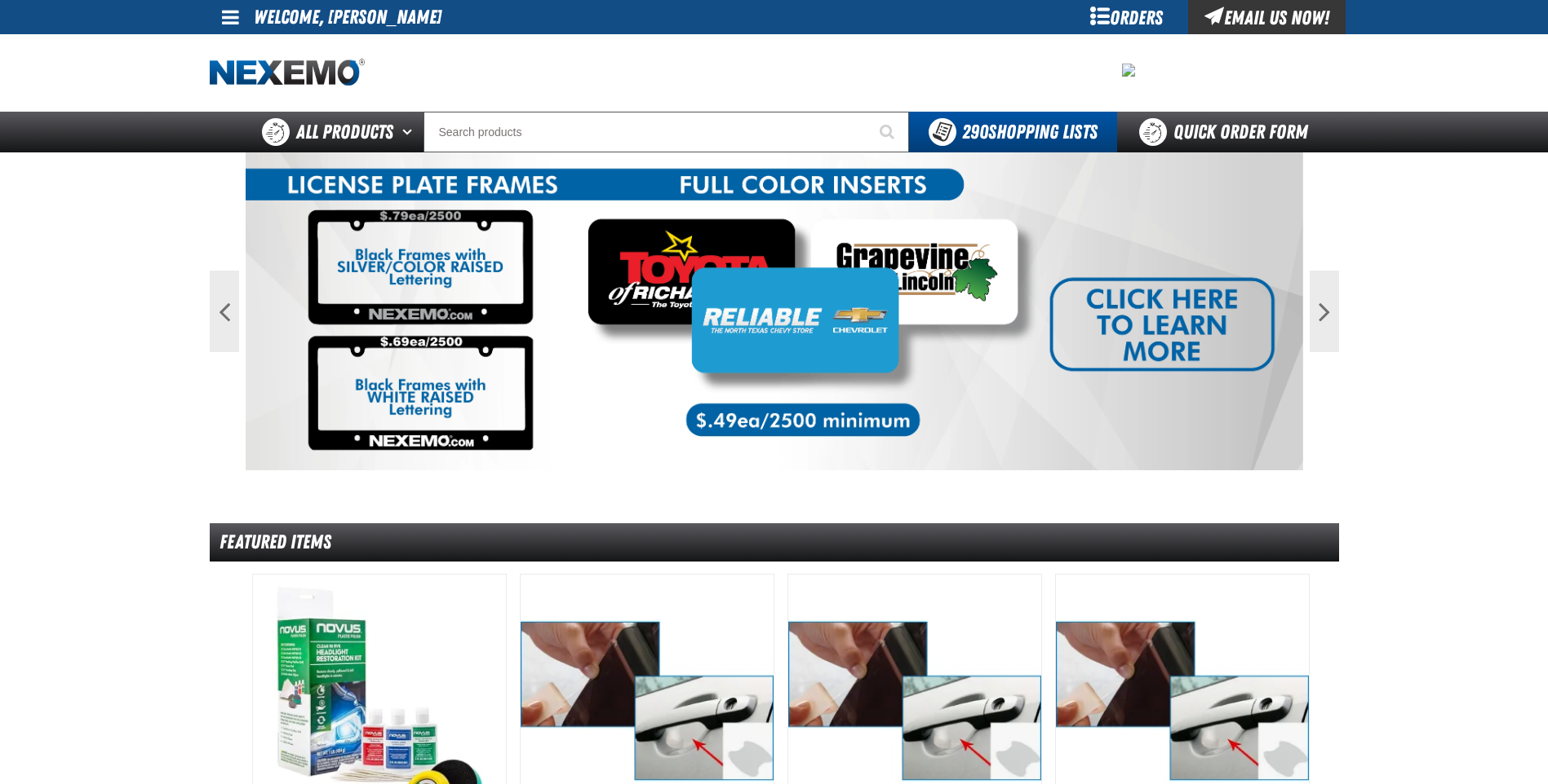
click at [152, 211] on main "Previous Next 1 2 Featured Items /" at bounding box center [774, 790] width 1548 height 1276
